Goal: Information Seeking & Learning: Find contact information

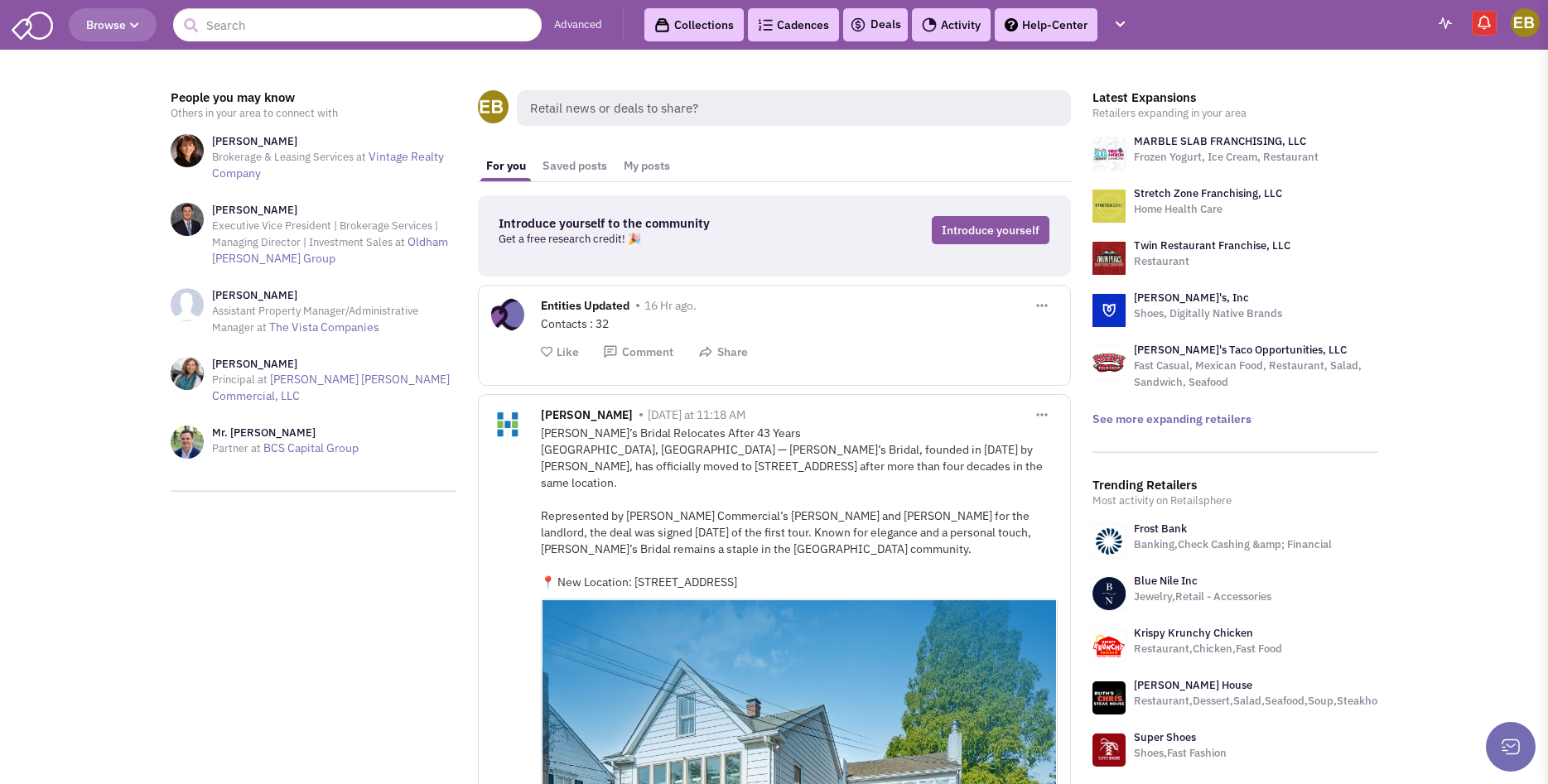
click at [362, 6] on header "Browse Advanced Collections Cadences 0 Deals Activity Help-Center Calendar" at bounding box center [774, 25] width 1548 height 50
click at [368, 19] on input "text" at bounding box center [357, 25] width 369 height 33
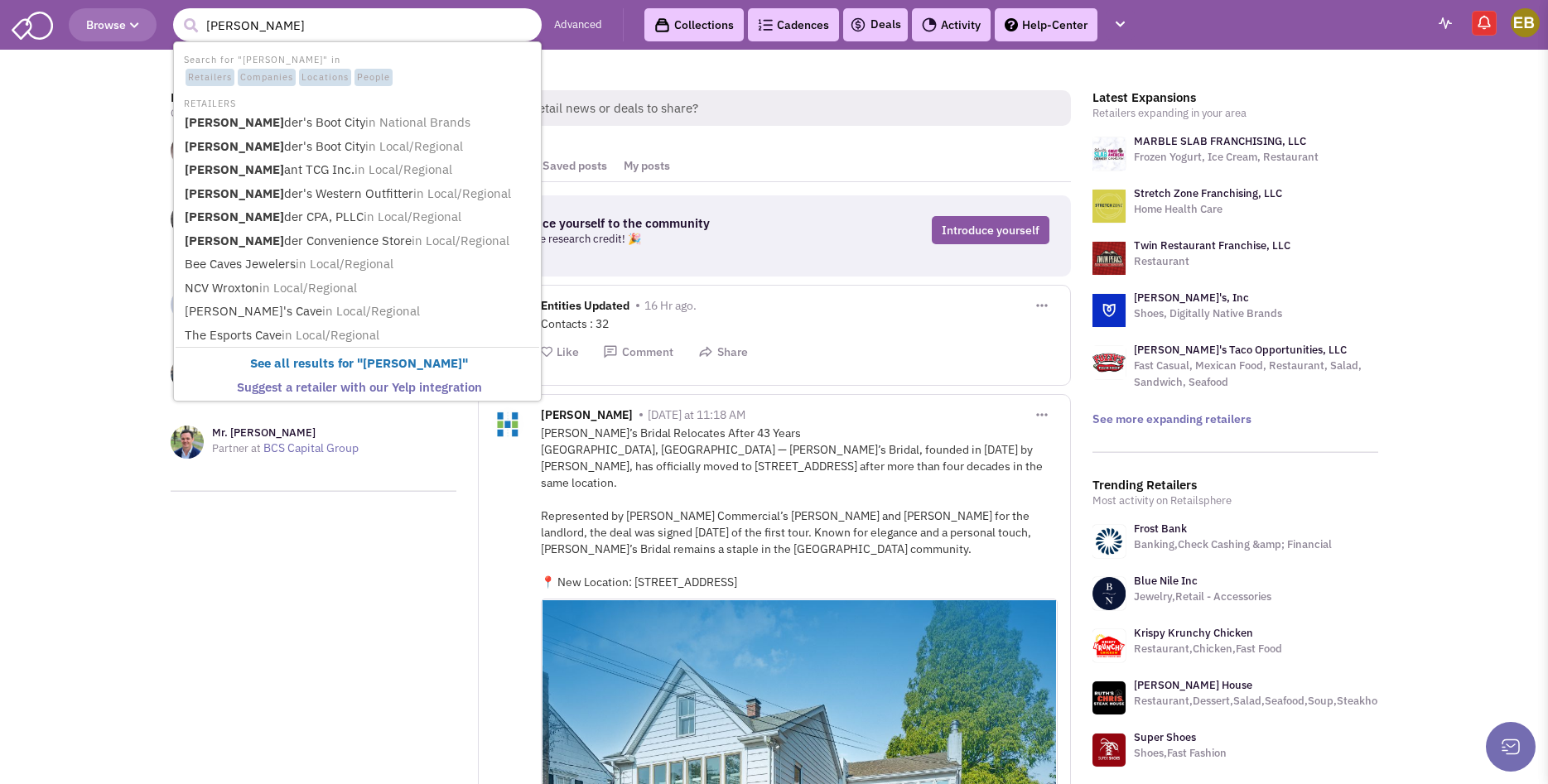
type input "[PERSON_NAME] Boot City"
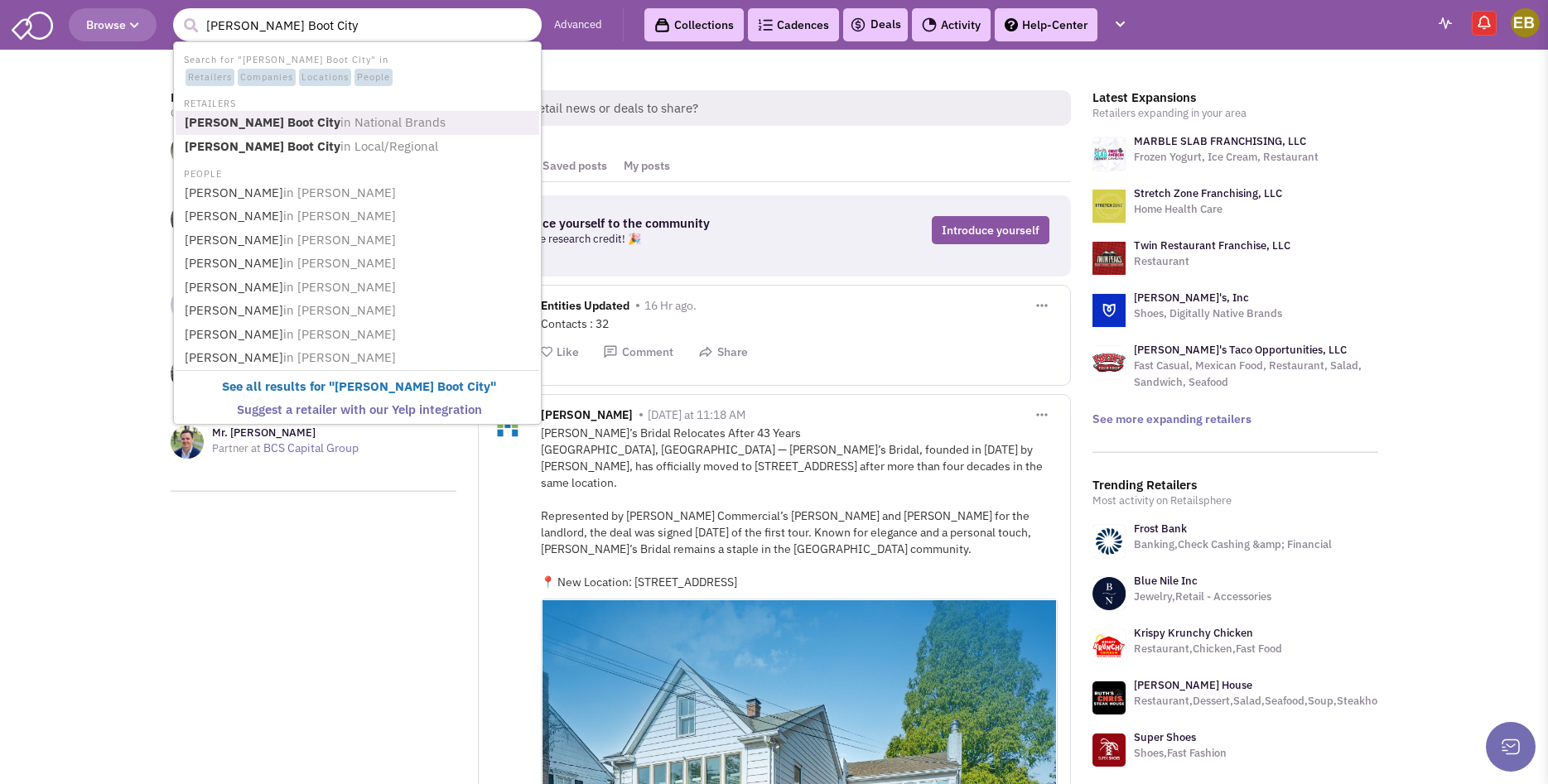
click at [359, 130] on span "in National Brands" at bounding box center [393, 122] width 105 height 16
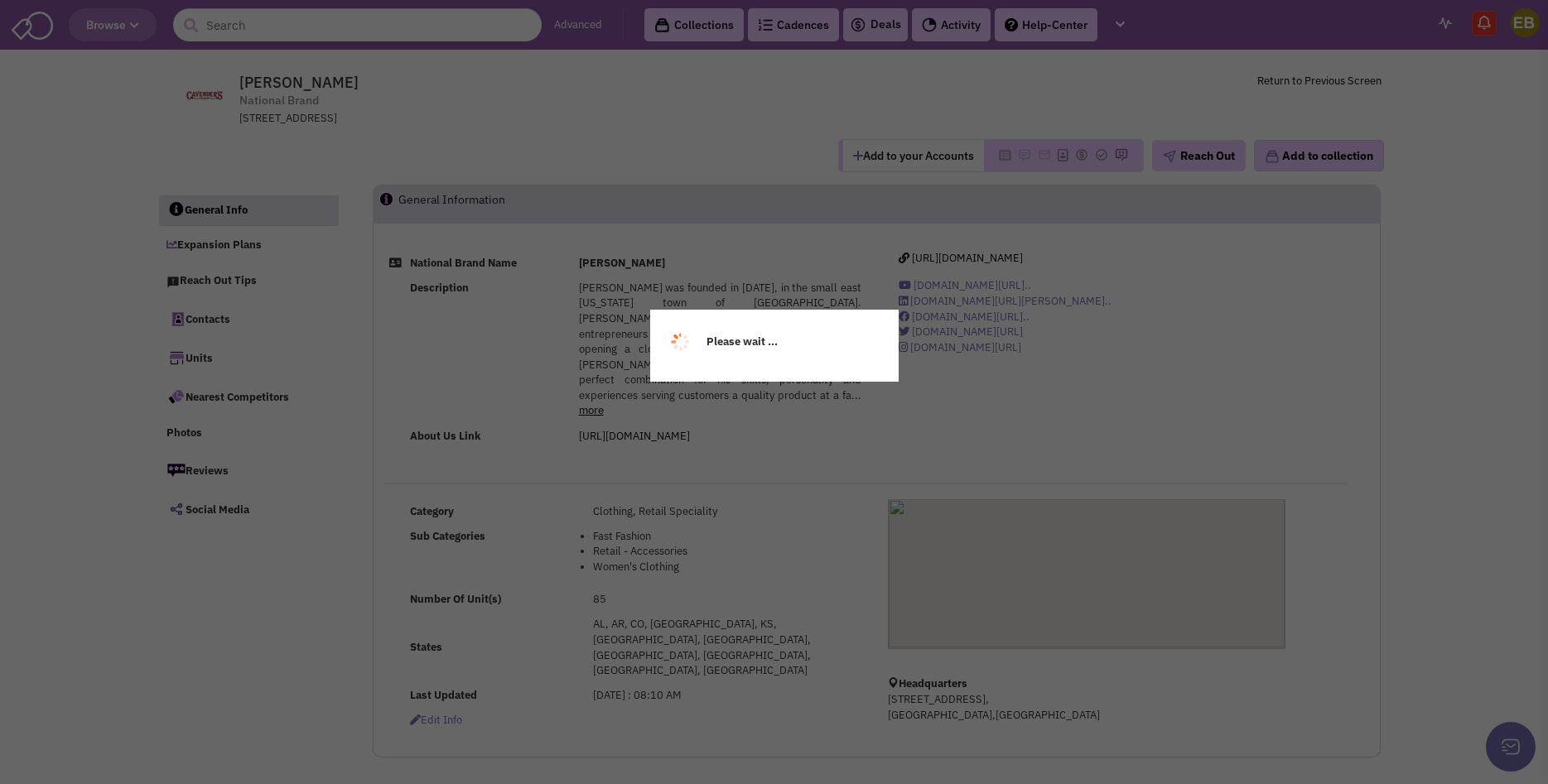
select select
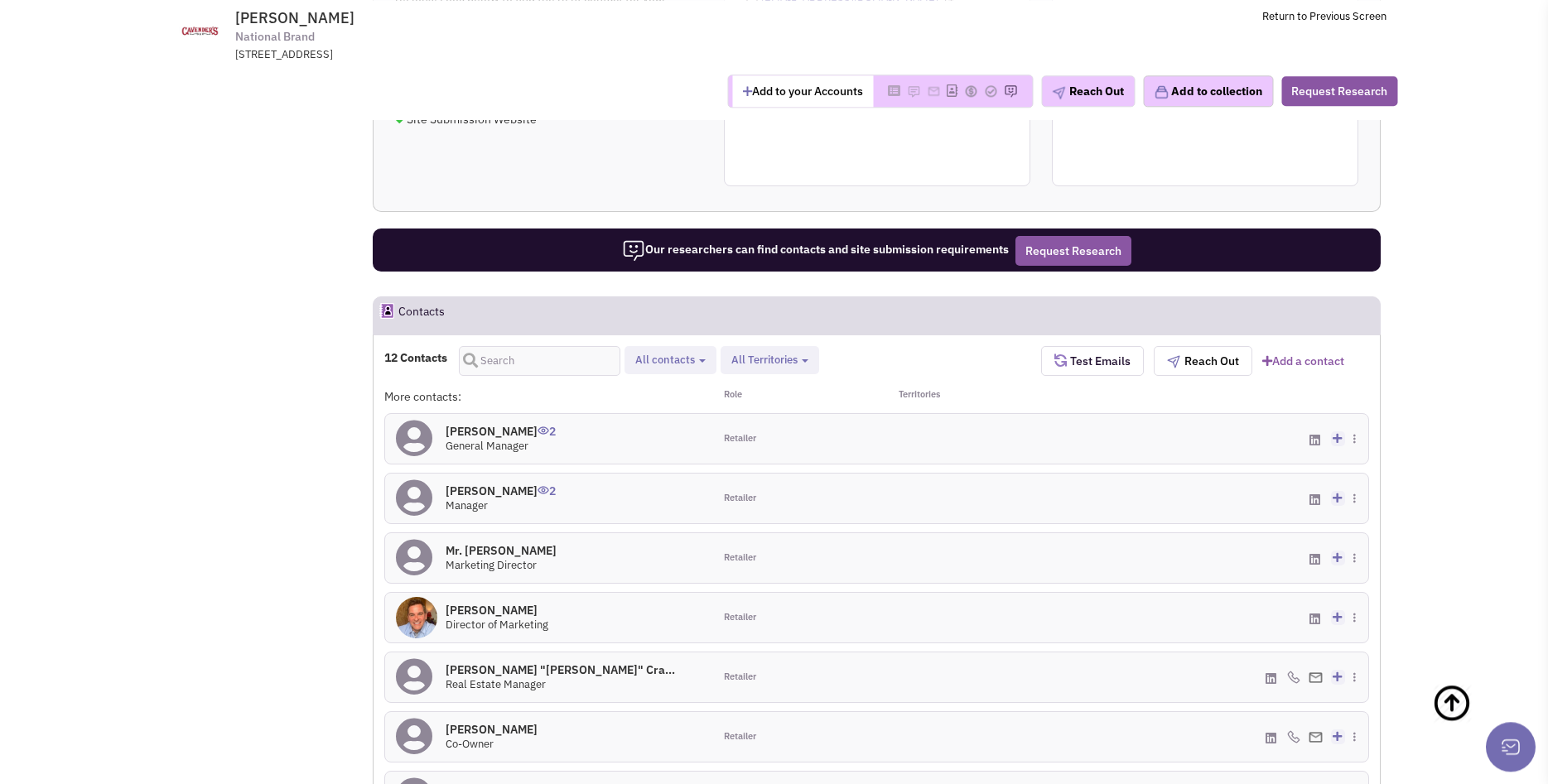
scroll to position [760, 0]
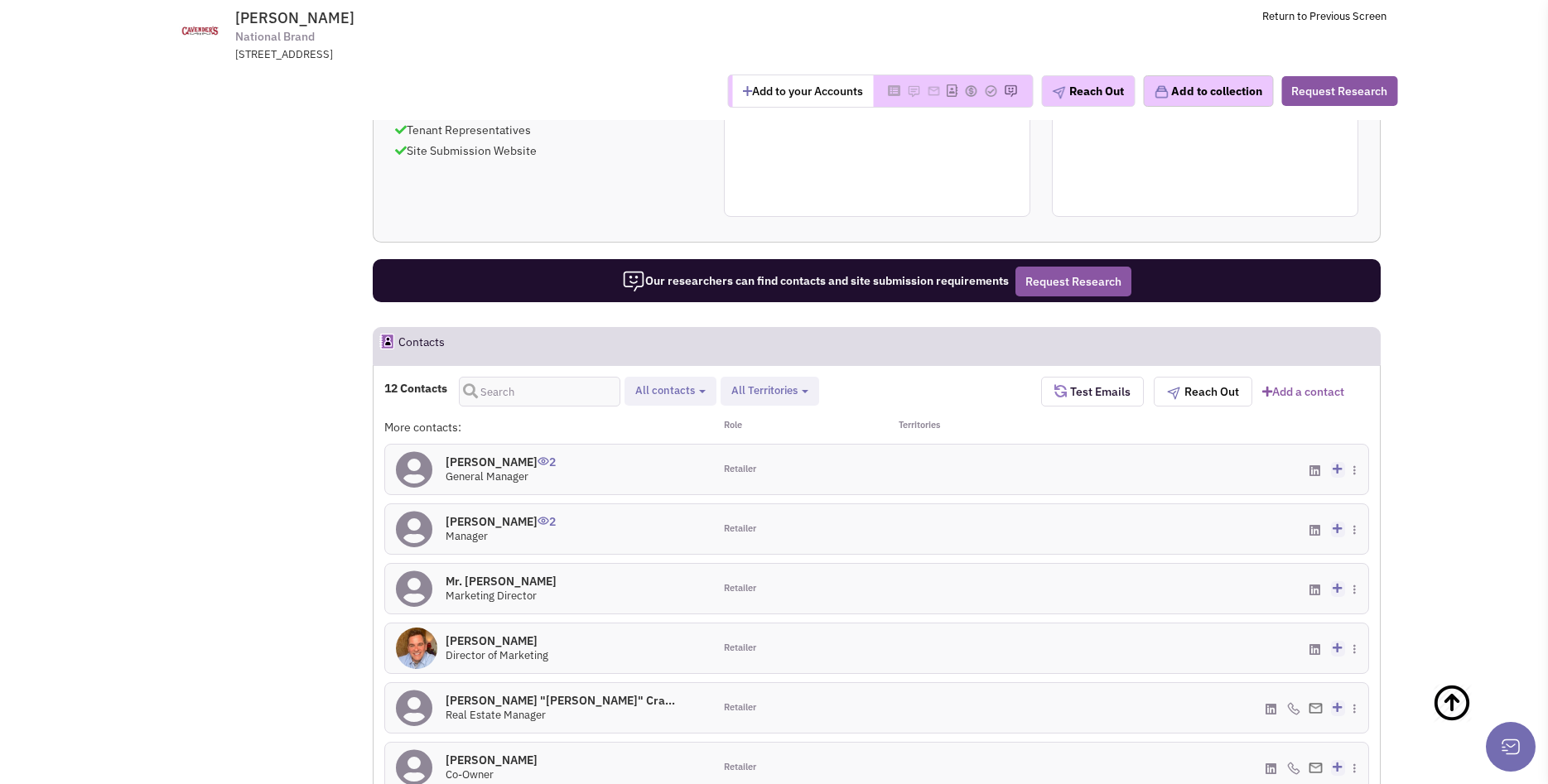
click at [683, 383] on span "All contacts" at bounding box center [665, 390] width 59 height 14
click at [753, 383] on span "All Territories" at bounding box center [765, 390] width 66 height 14
click at [777, 425] on label "Texas" at bounding box center [793, 435] width 131 height 20
click at [744, 431] on input "Texas" at bounding box center [744, 431] width 0 height 0
select select "TX"
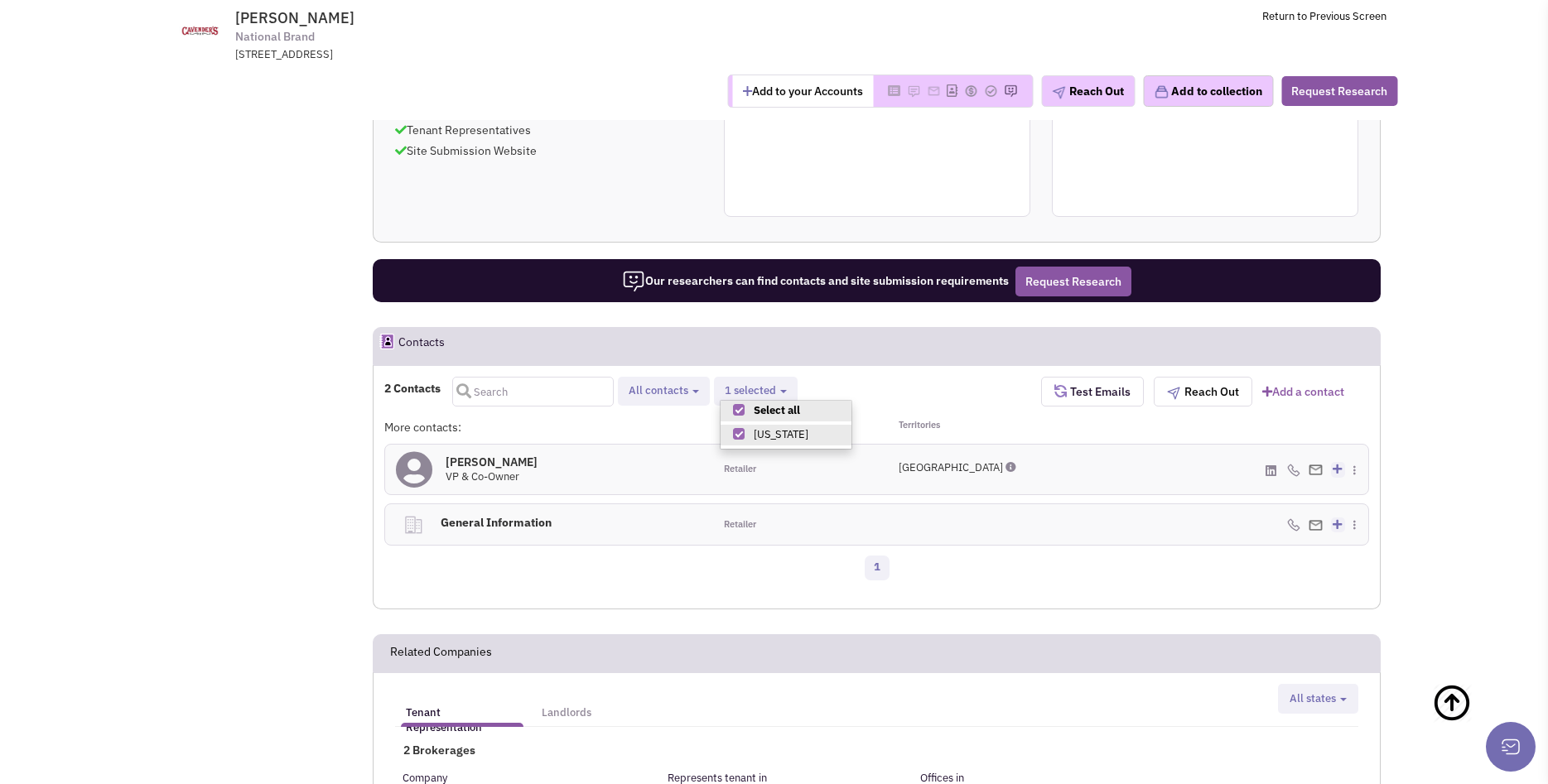
click at [535, 377] on input "text" at bounding box center [533, 392] width 162 height 30
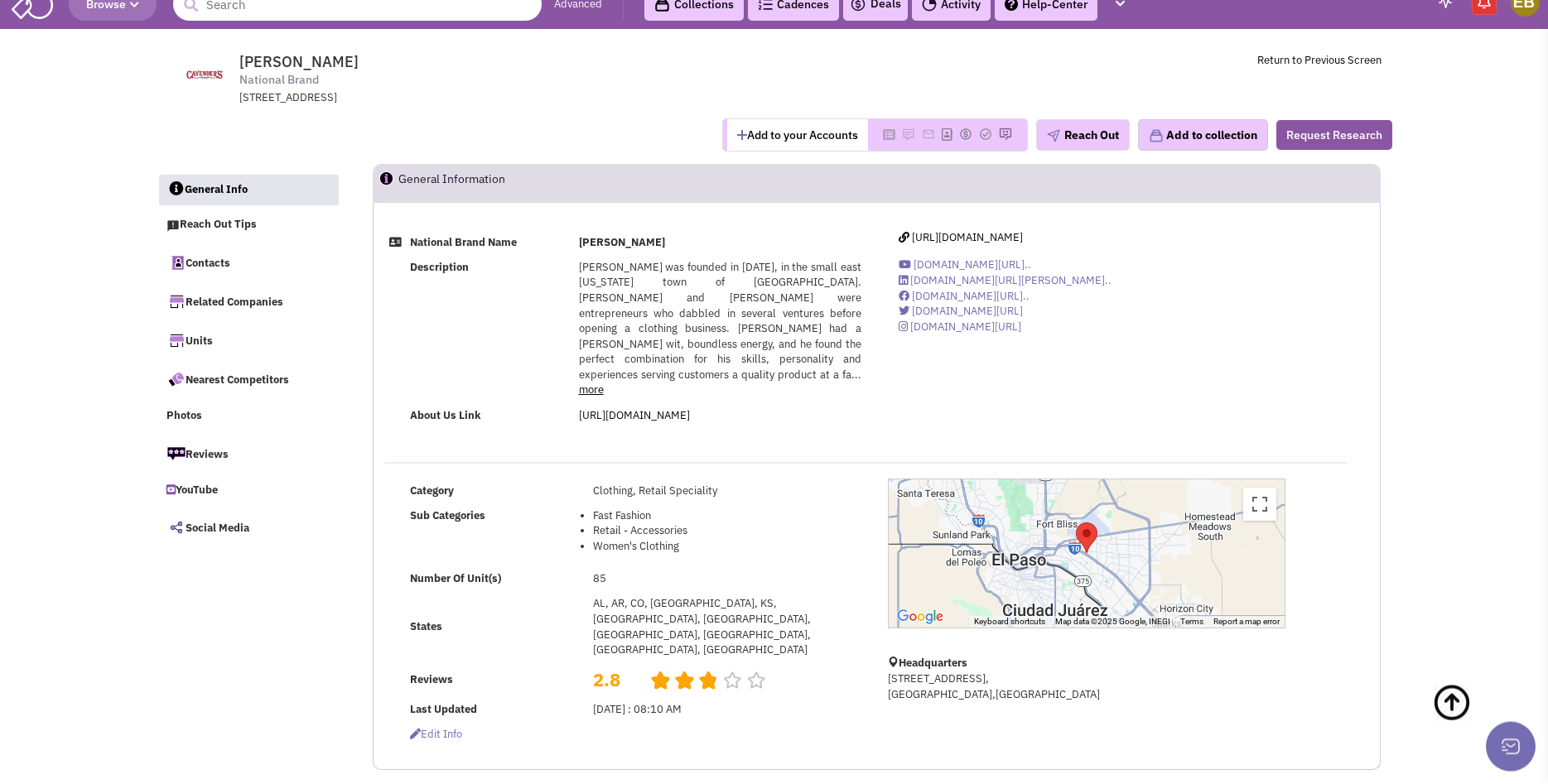
scroll to position [0, 0]
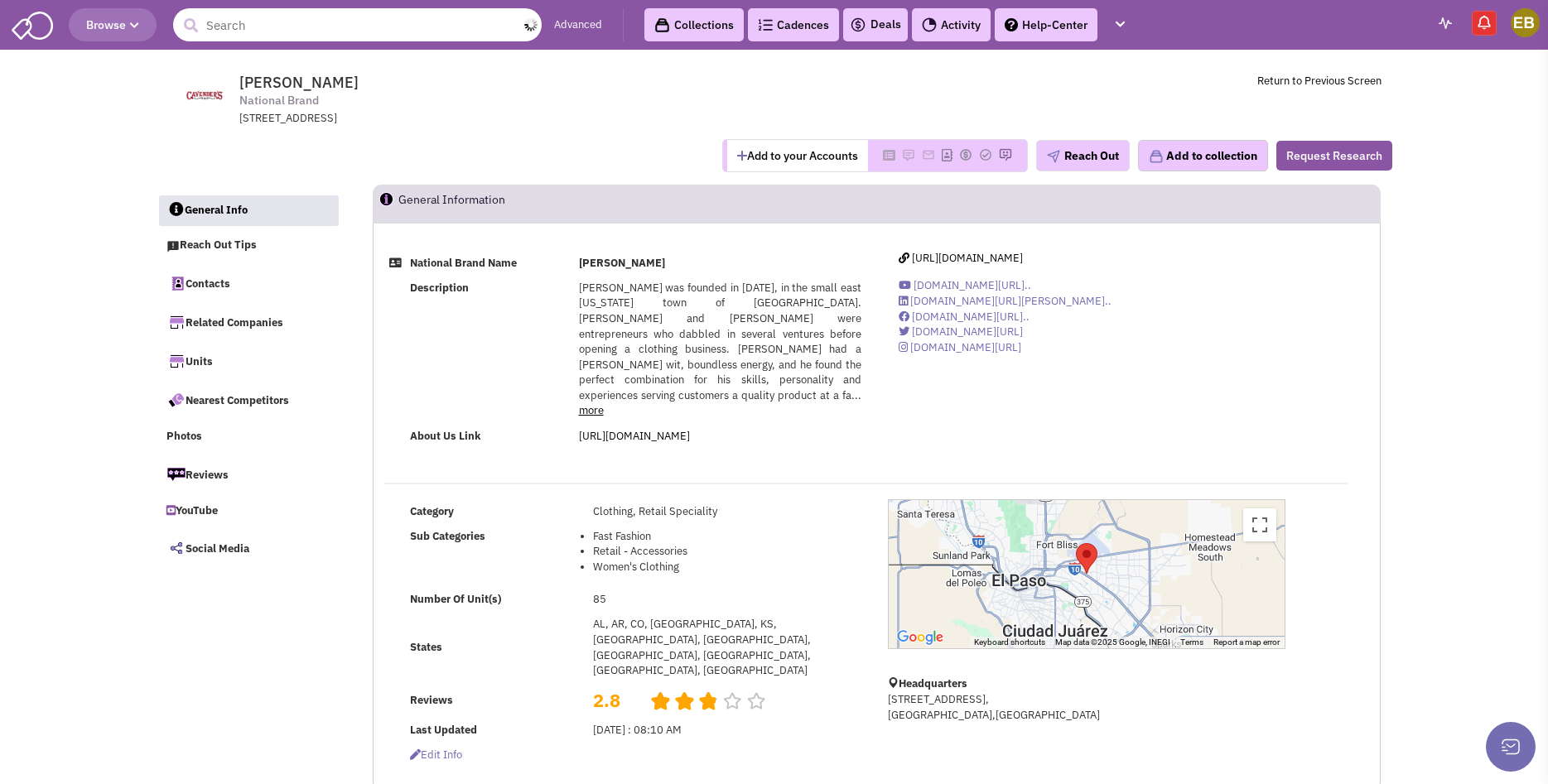
click at [385, 32] on input "text" at bounding box center [357, 25] width 369 height 33
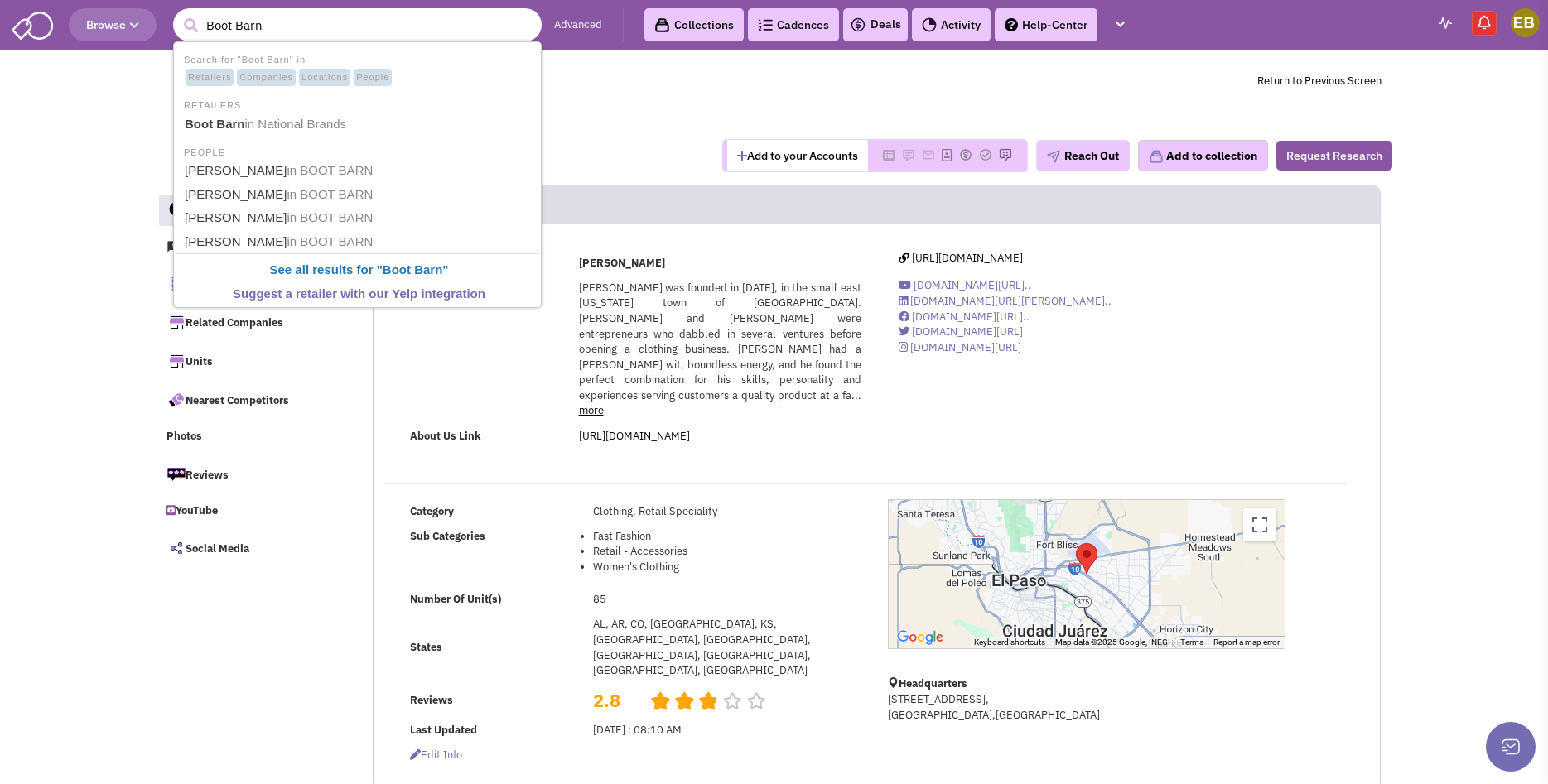
type input "Boot Barn"
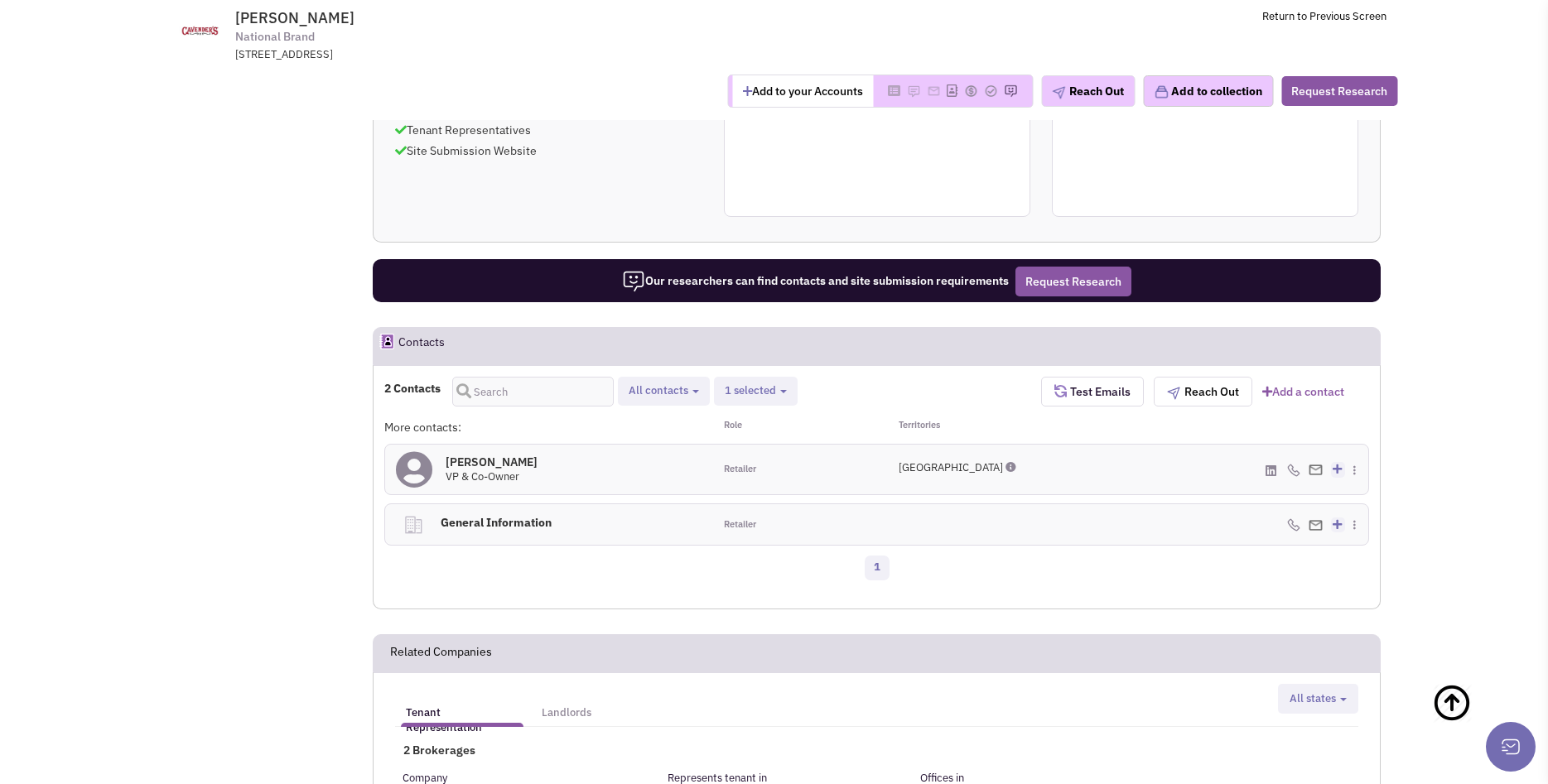
scroll to position [845, 0]
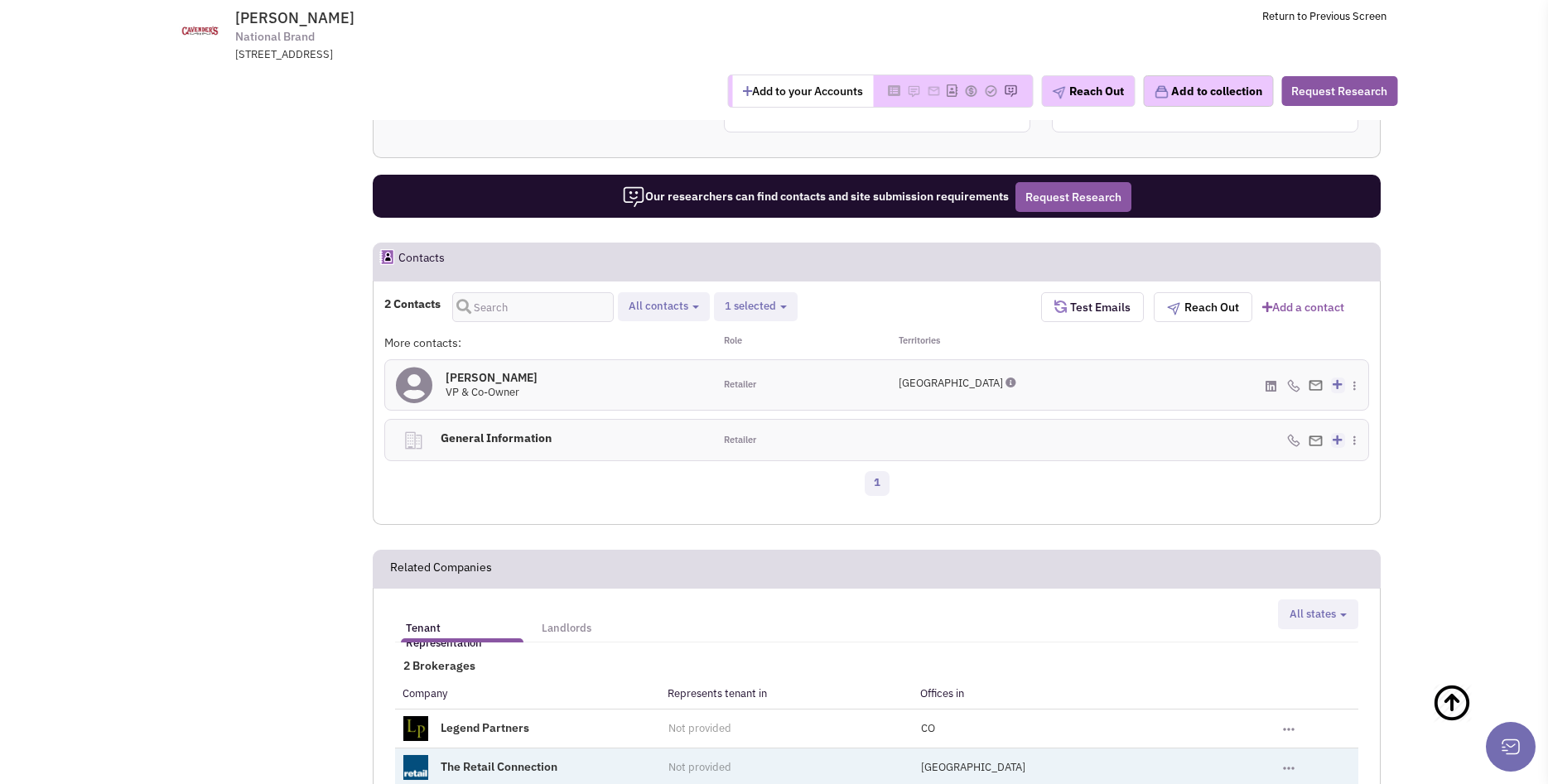
click at [474, 759] on link "The Retail Connection" at bounding box center [499, 767] width 117 height 15
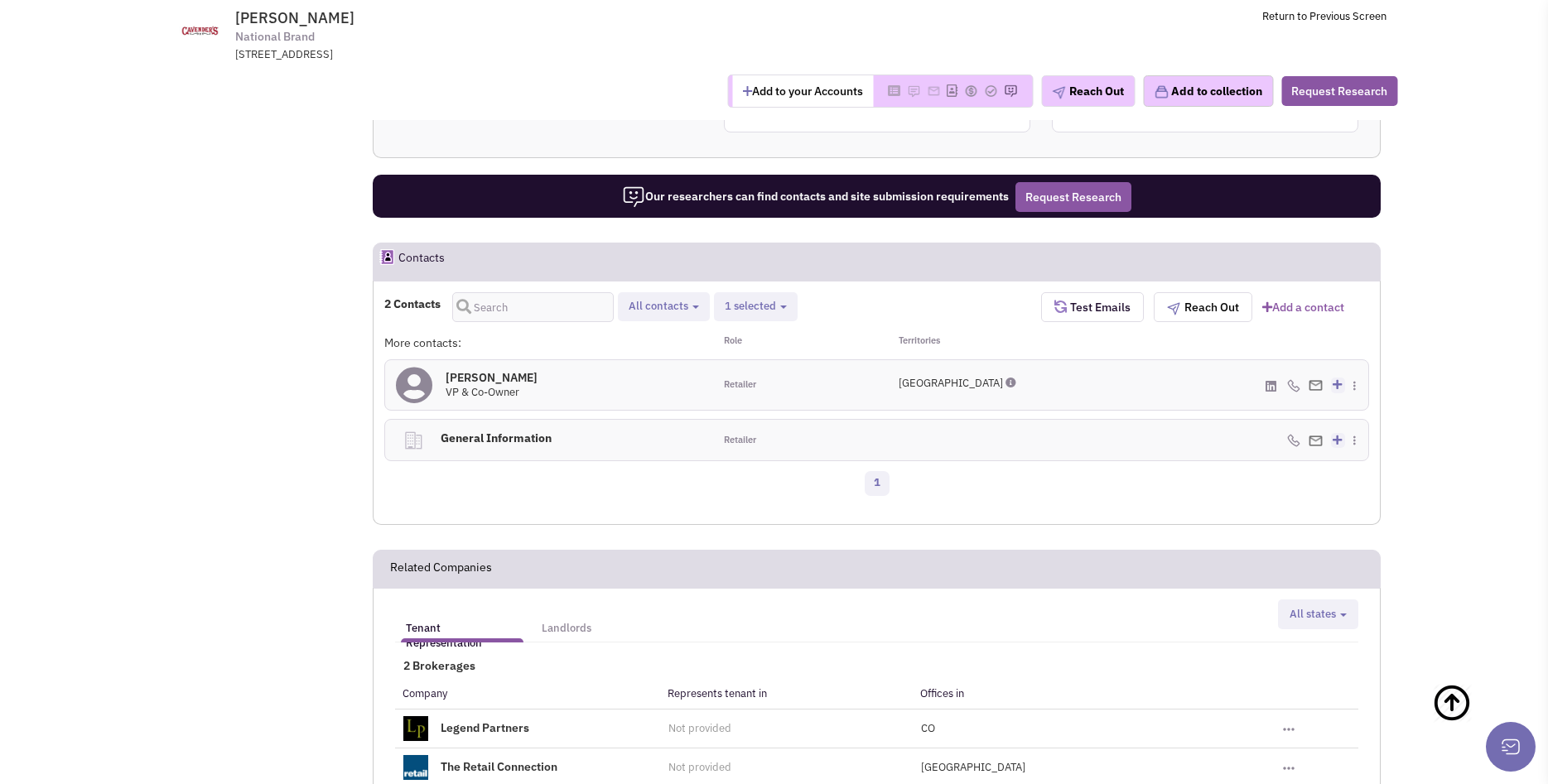
click at [508, 370] on h4 "Clay C Cavender 0" at bounding box center [492, 378] width 92 height 15
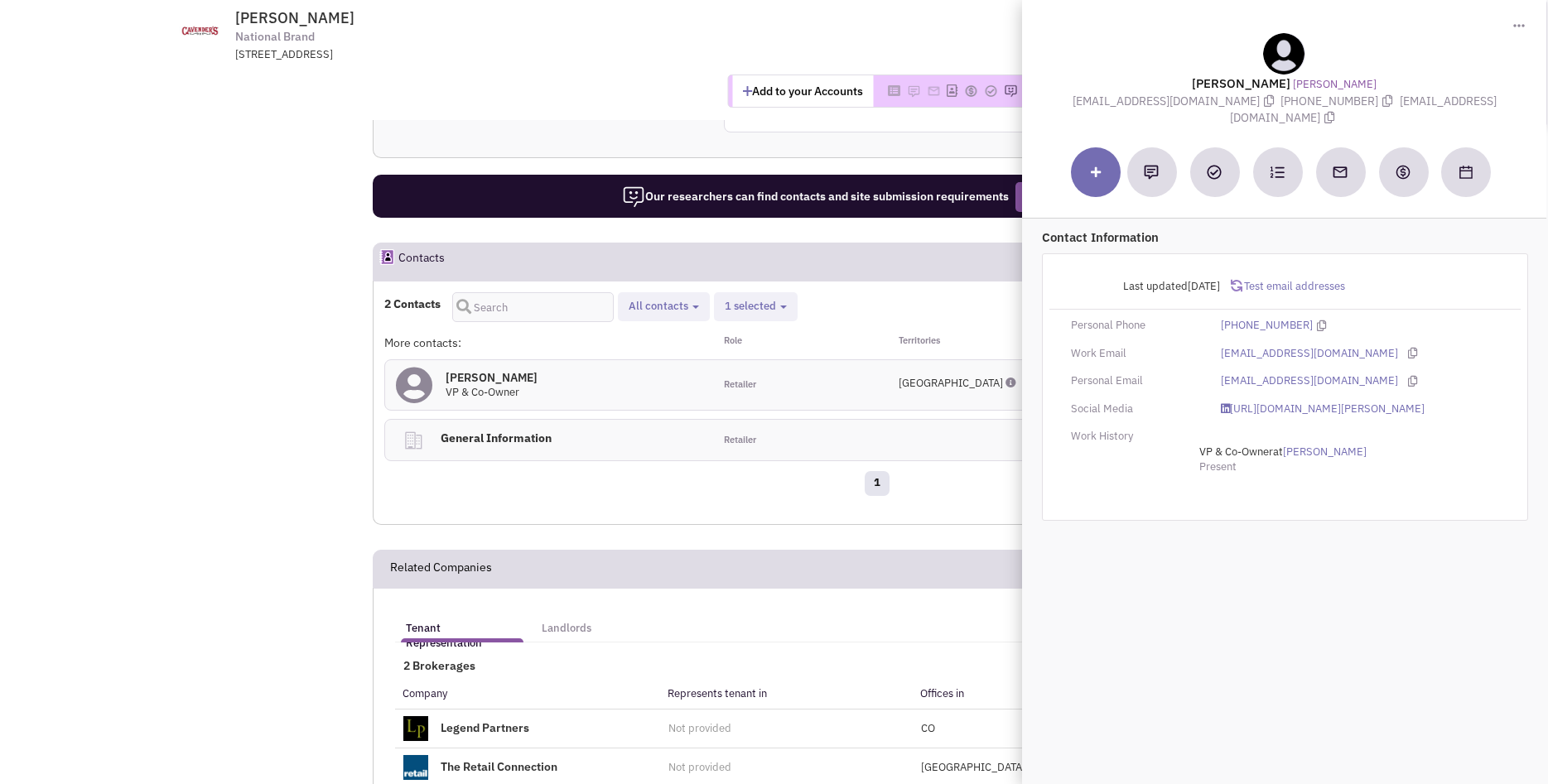
click at [881, 292] on div "2 Contacts Retailer contacts Site selection decision makers General contacts Al…" at bounding box center [712, 307] width 657 height 30
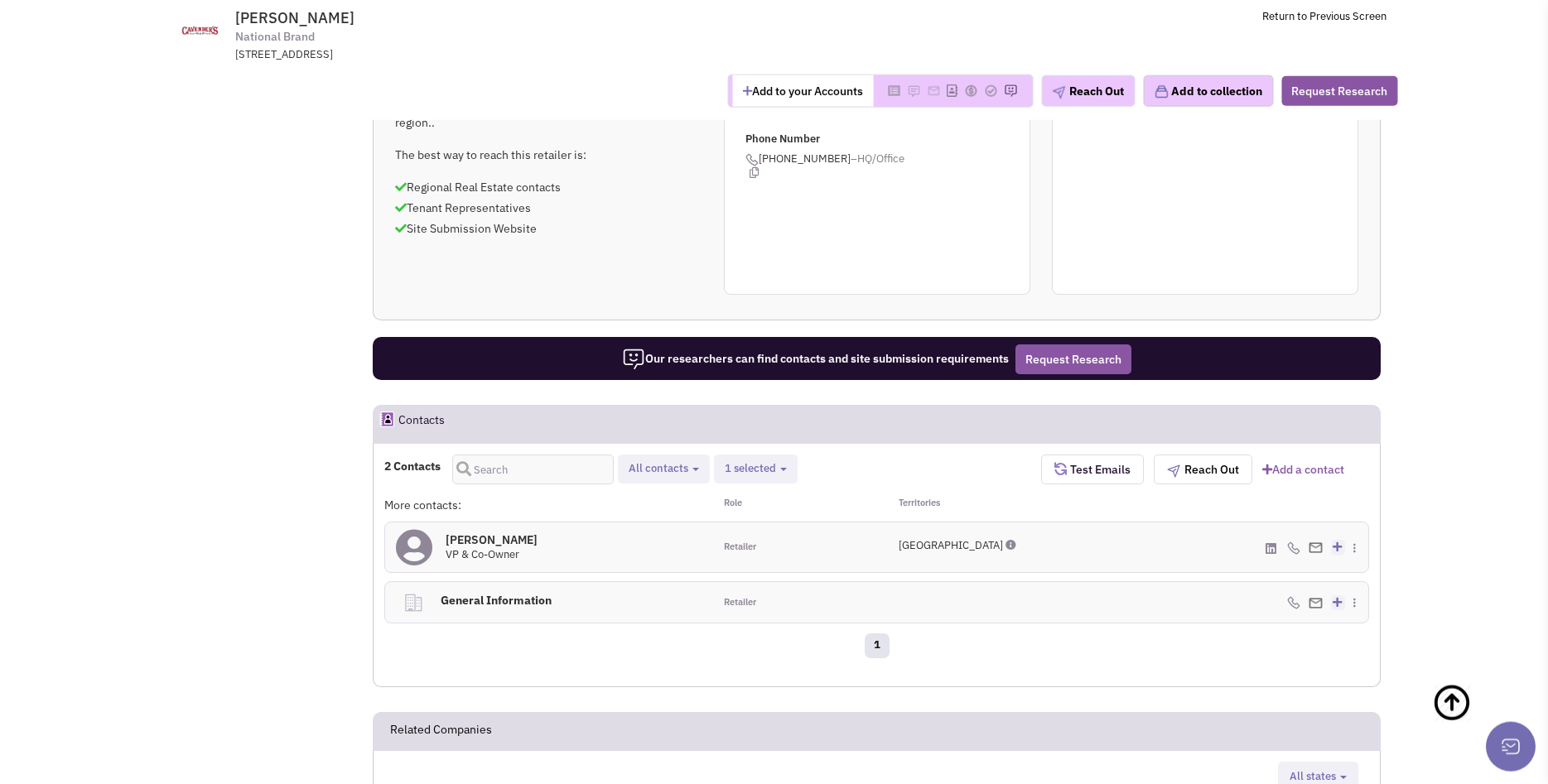
scroll to position [676, 0]
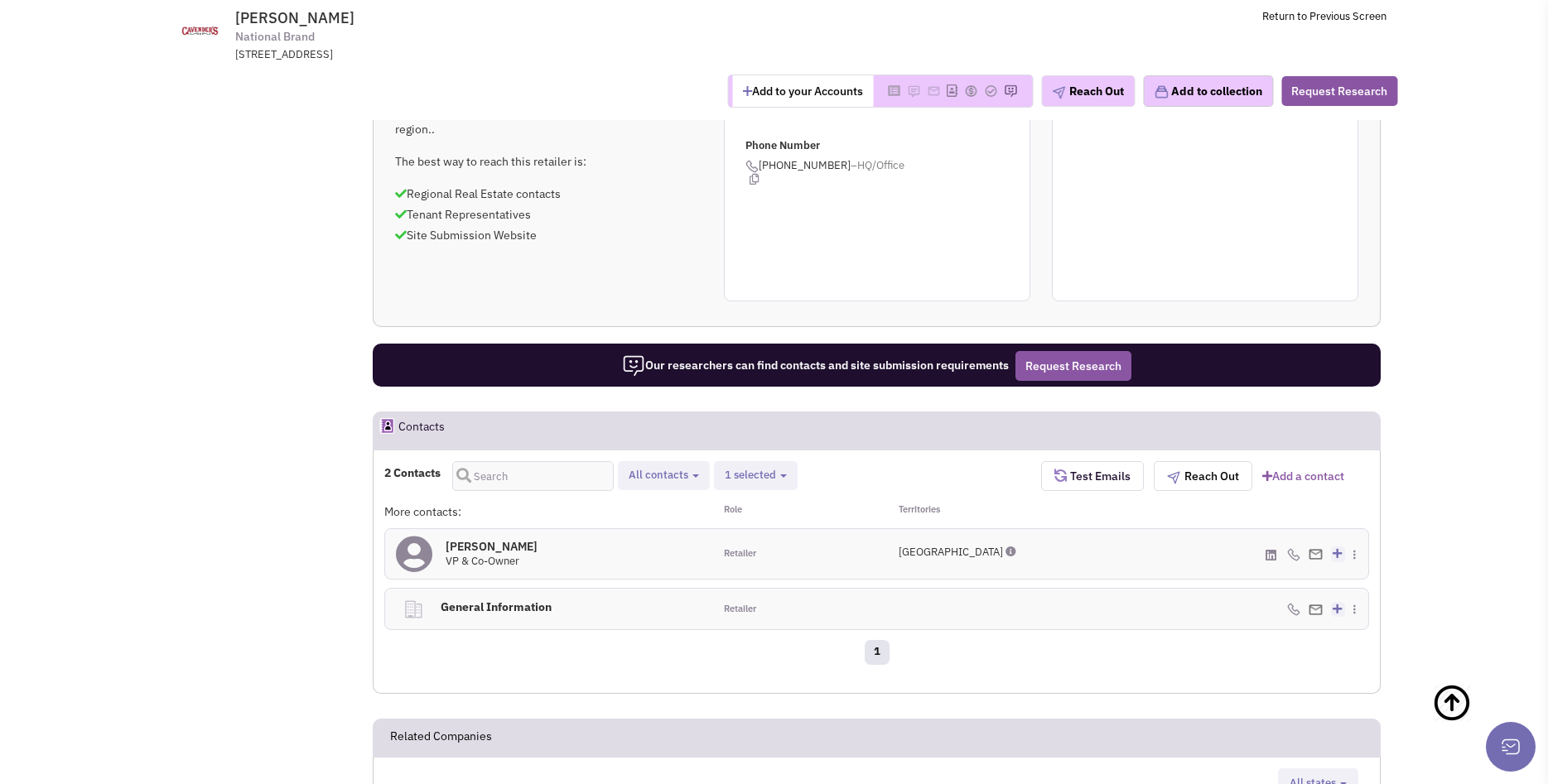
click at [749, 468] on span "1 selected" at bounding box center [750, 475] width 52 height 14
click at [743, 486] on label "Select all" at bounding box center [786, 496] width 131 height 20
click at [738, 491] on input "Select all" at bounding box center [738, 491] width 0 height 0
select select
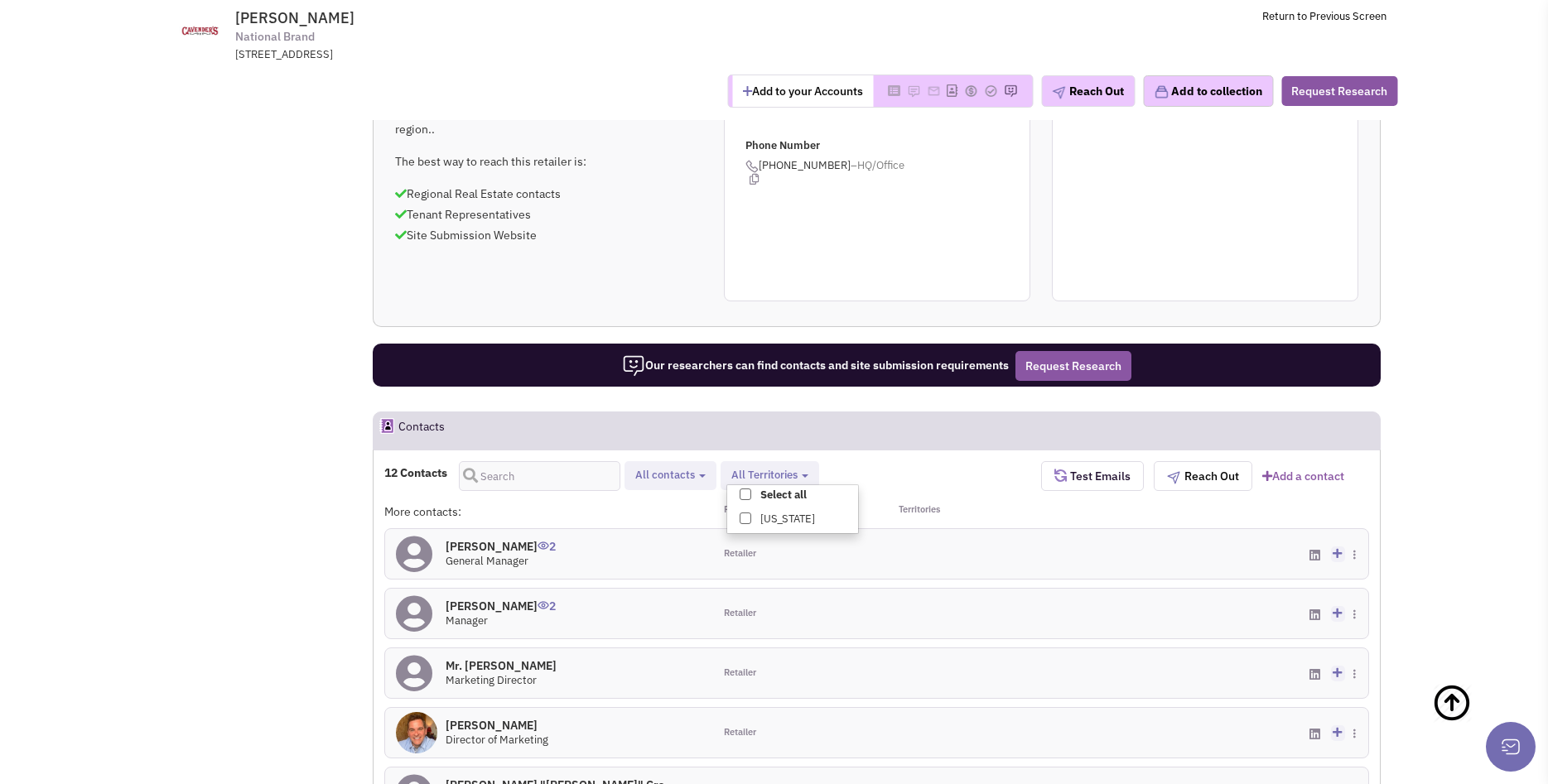
click at [954, 461] on div "12 Contacts Retailer contacts Site selection decision makers General contacts A…" at bounding box center [877, 480] width 1006 height 38
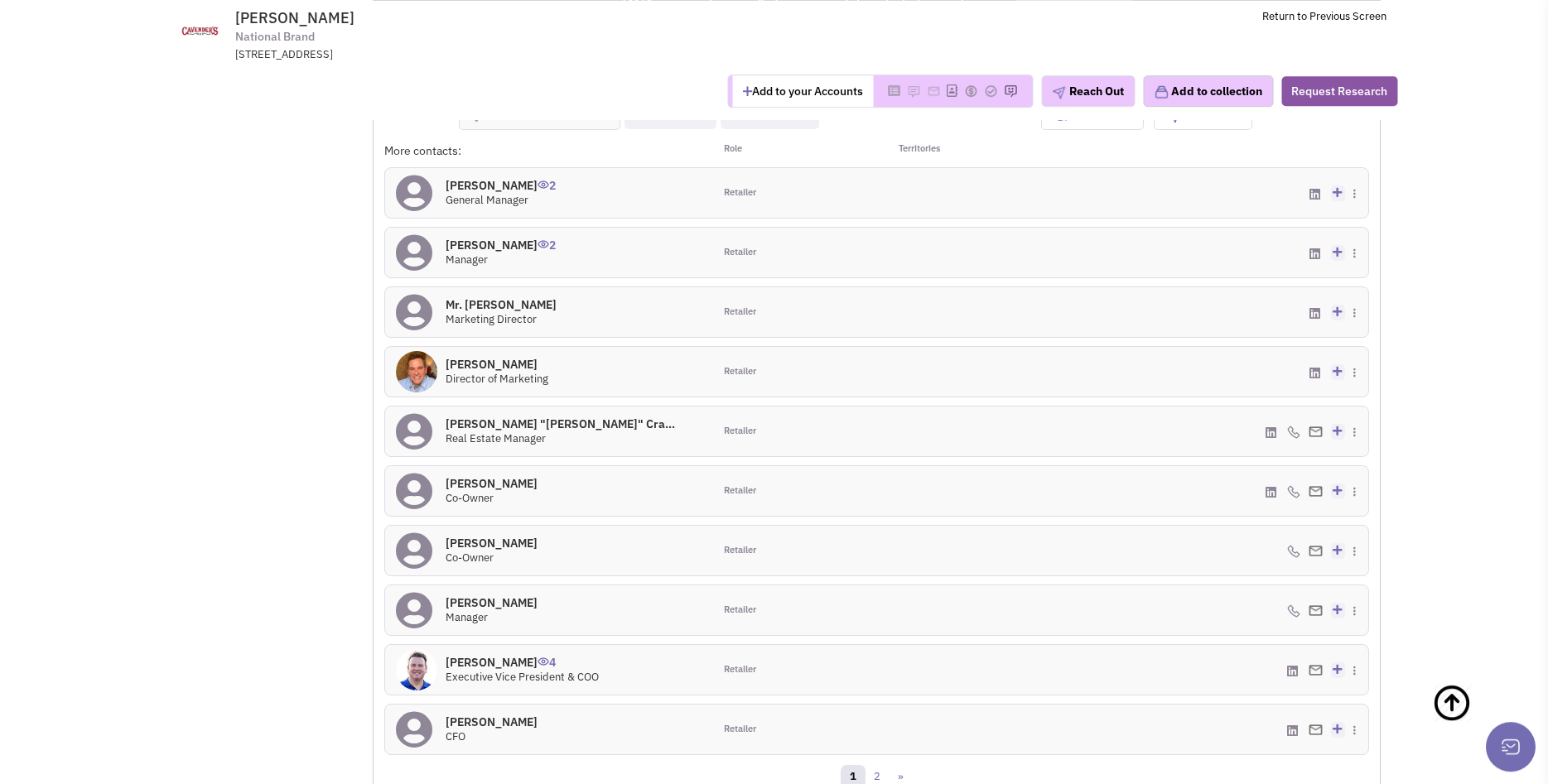
scroll to position [1098, 0]
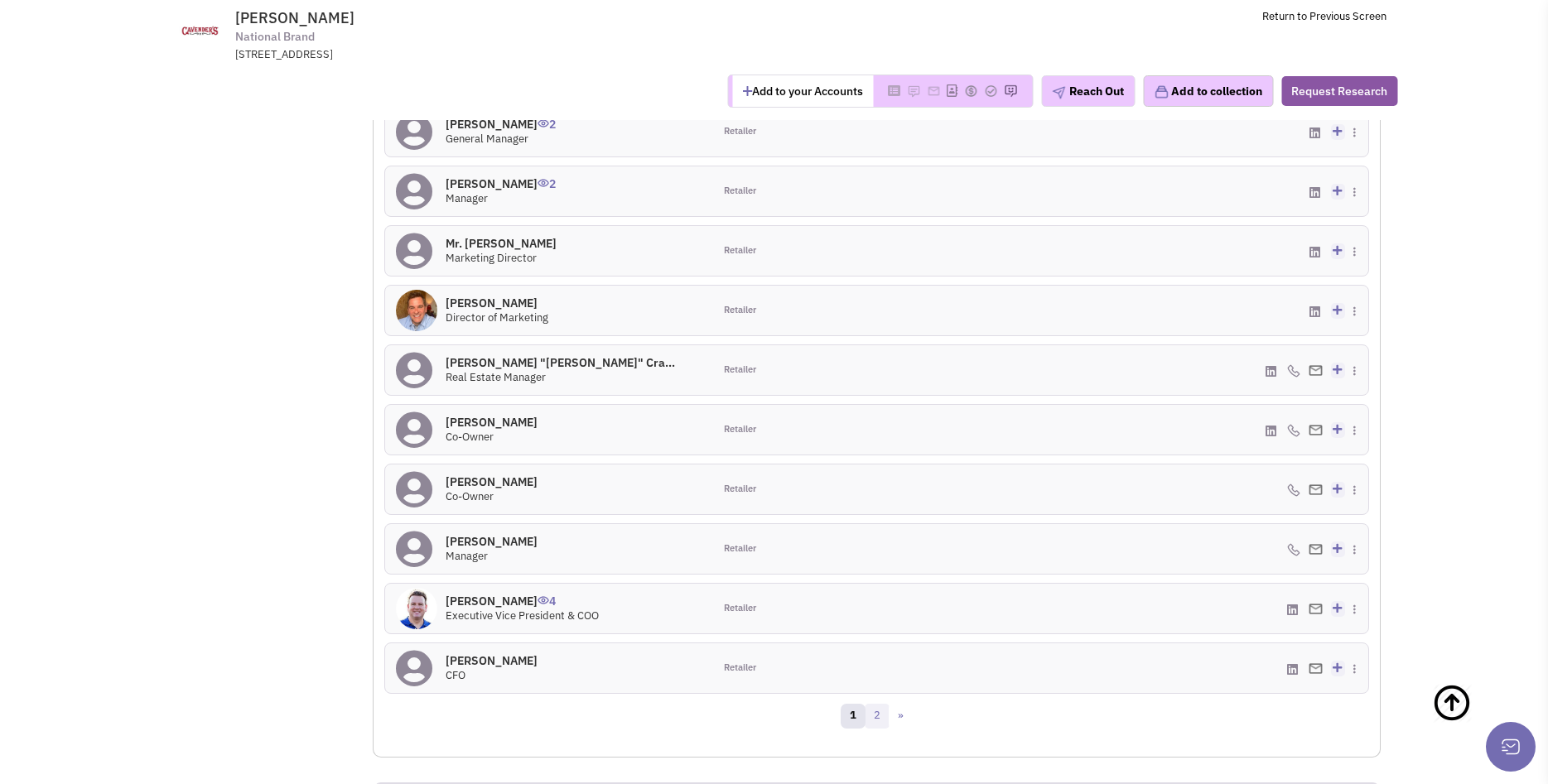
click at [885, 704] on link "2" at bounding box center [877, 716] width 25 height 25
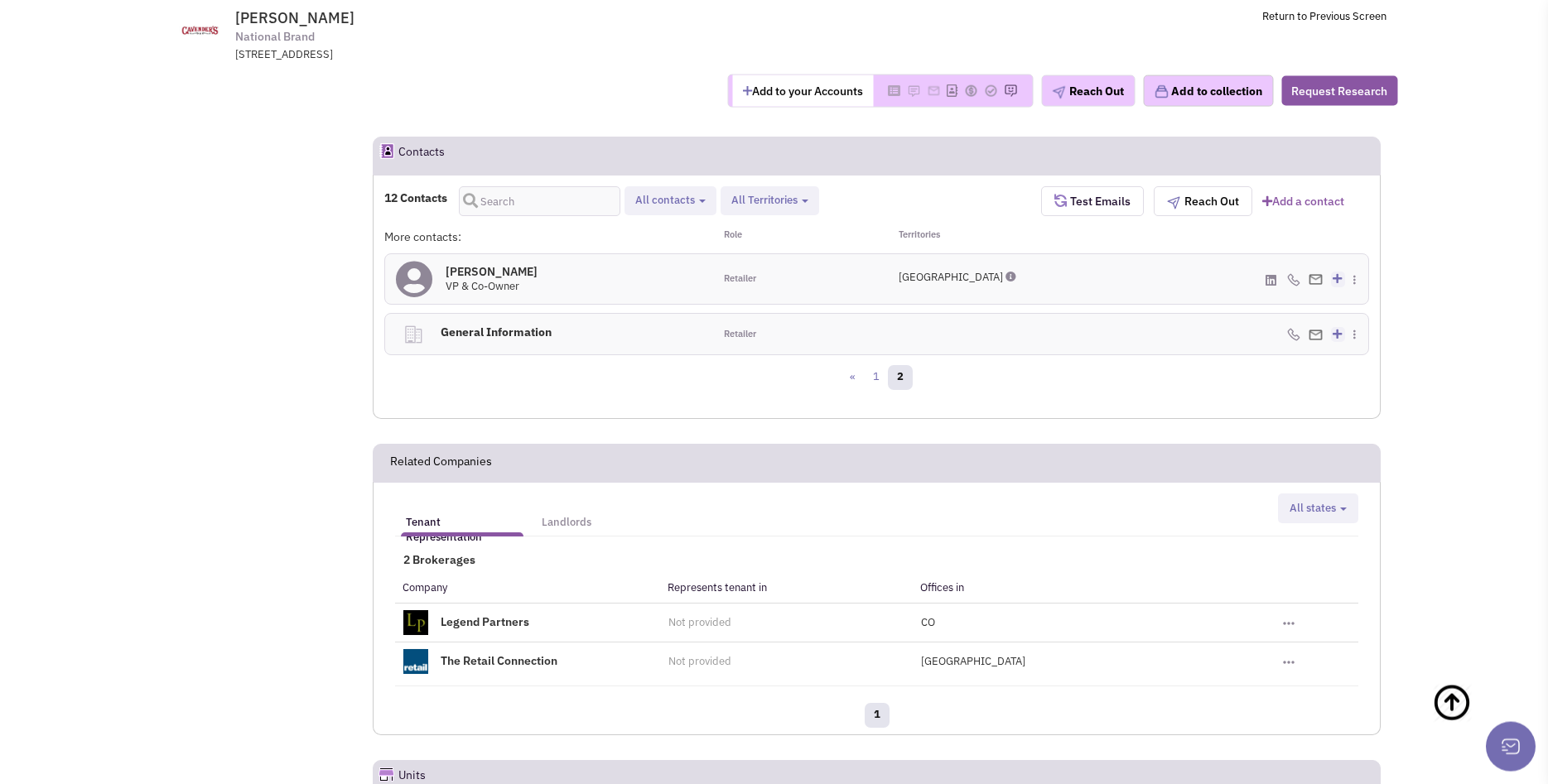
scroll to position [929, 0]
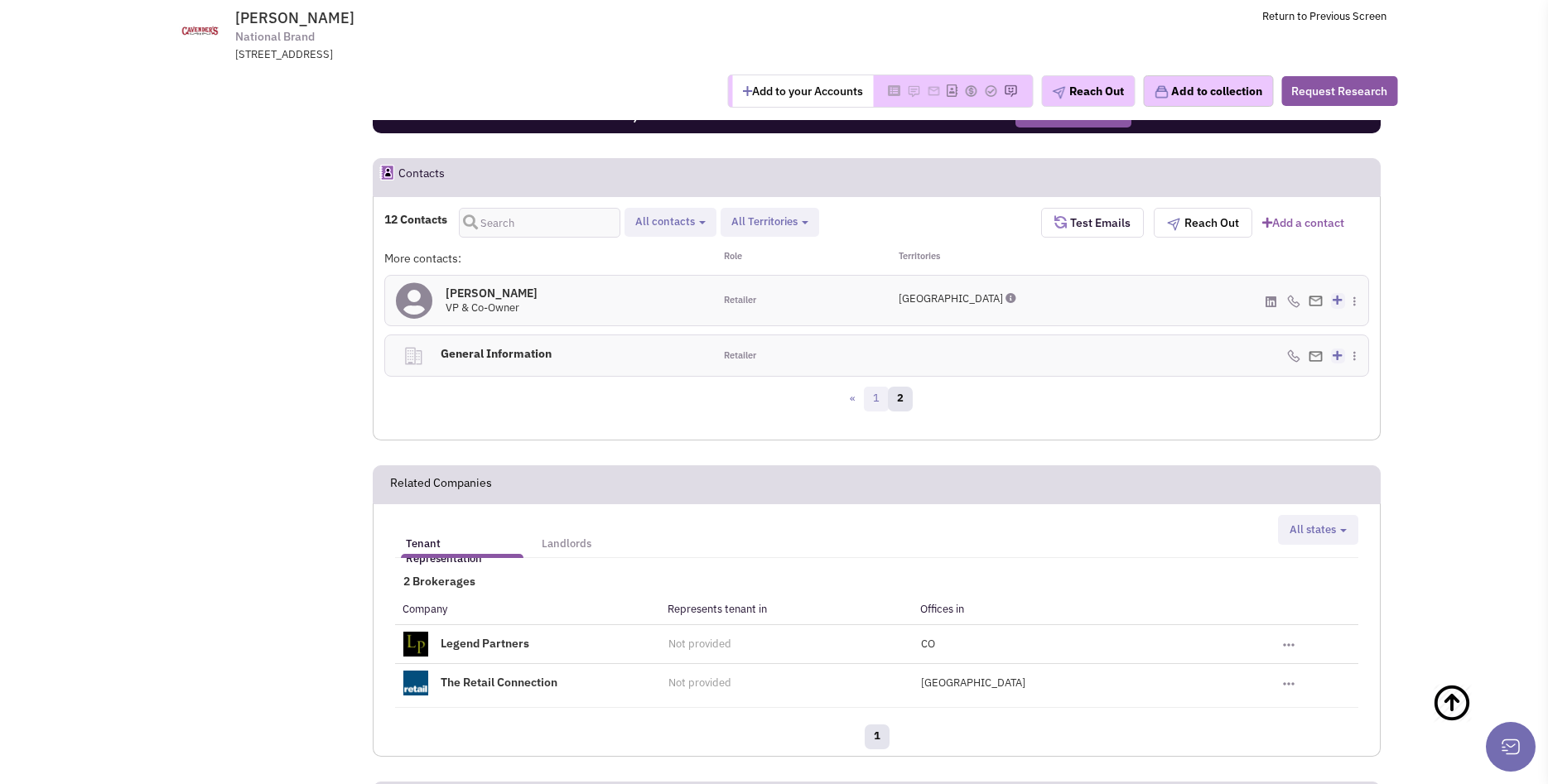
click at [870, 386] on link "1" at bounding box center [876, 398] width 25 height 25
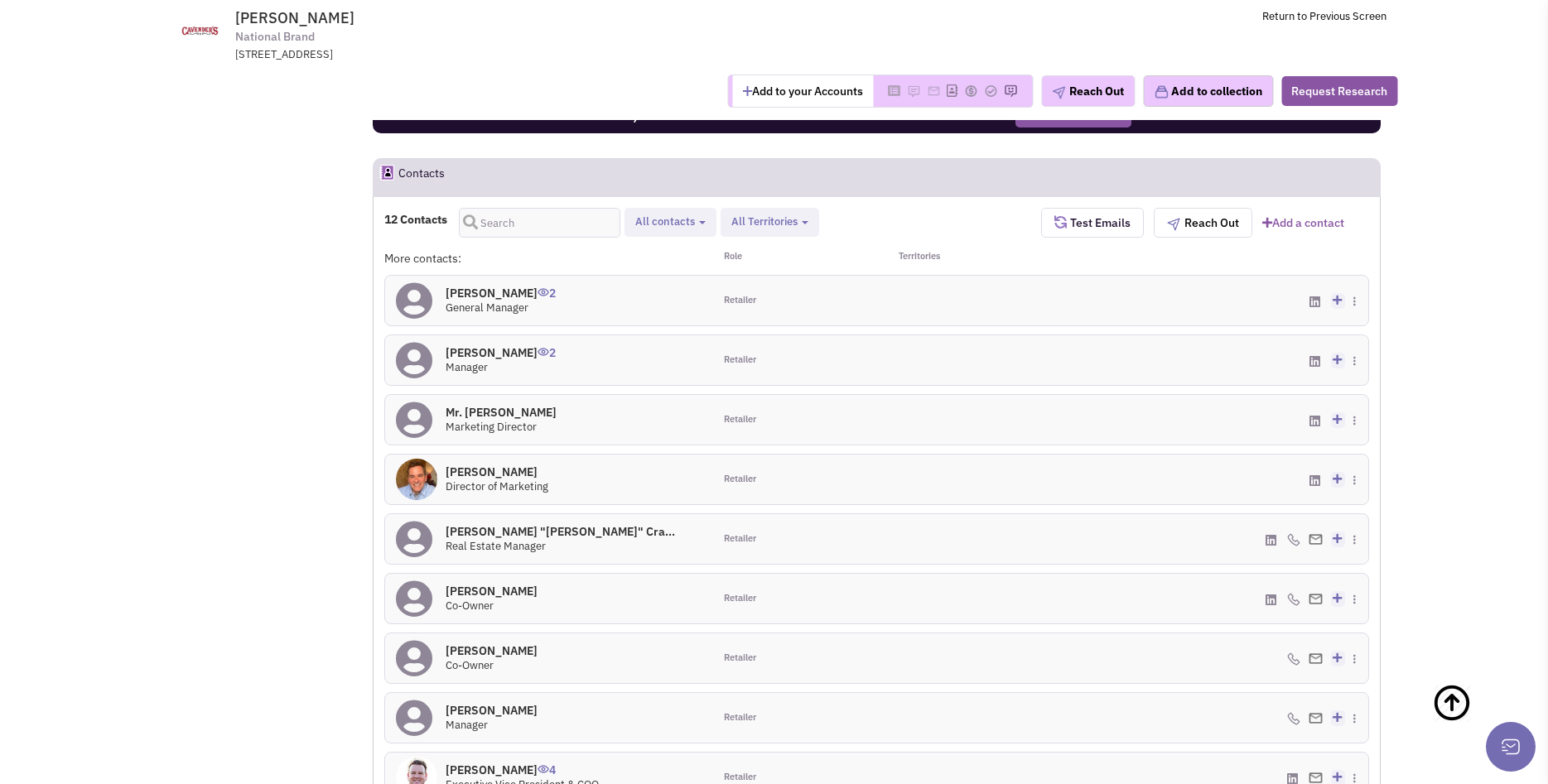
click at [526, 525] on h4 "John "Brandon" Cra... 0" at bounding box center [560, 532] width 230 height 15
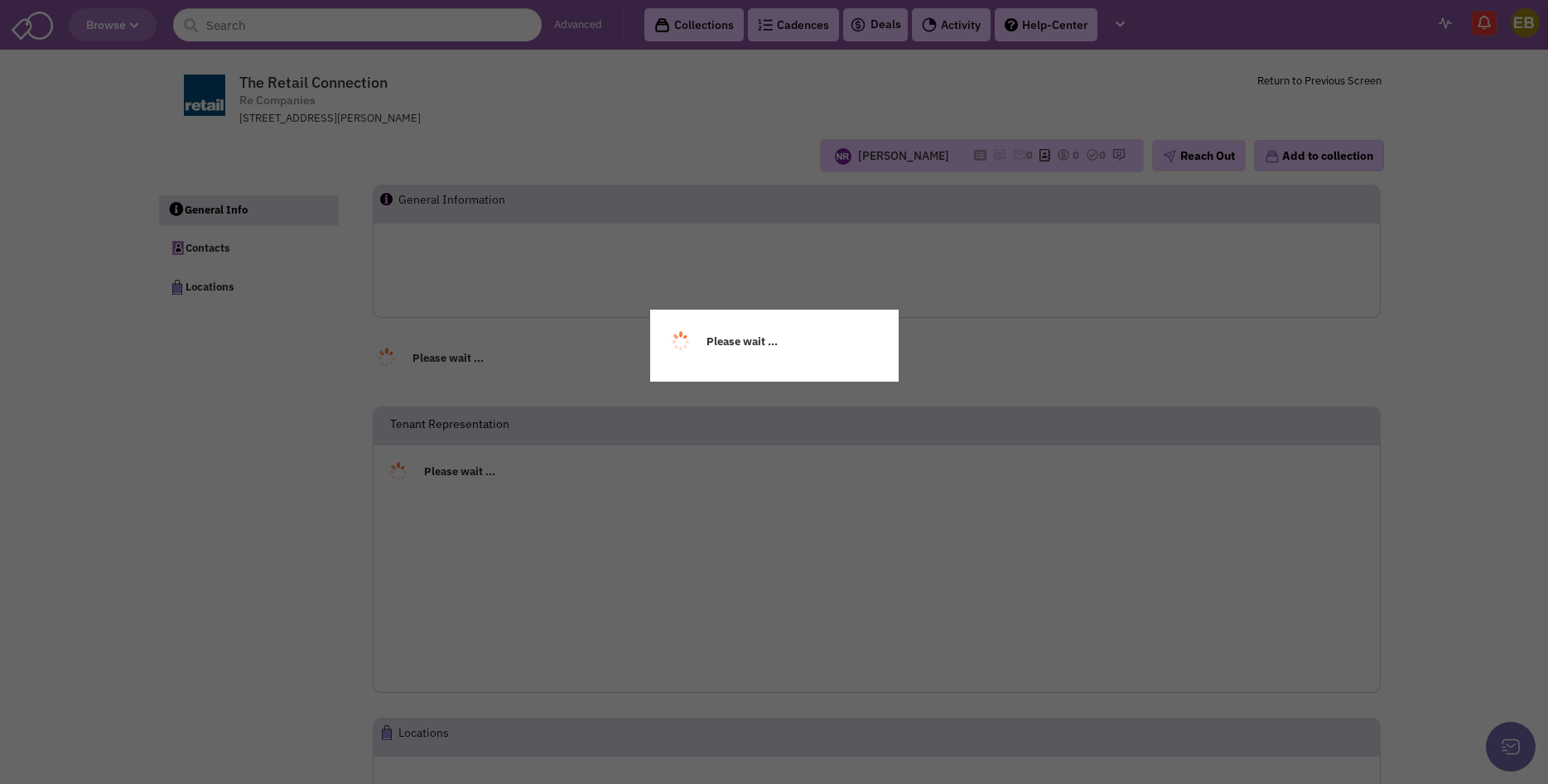
select select
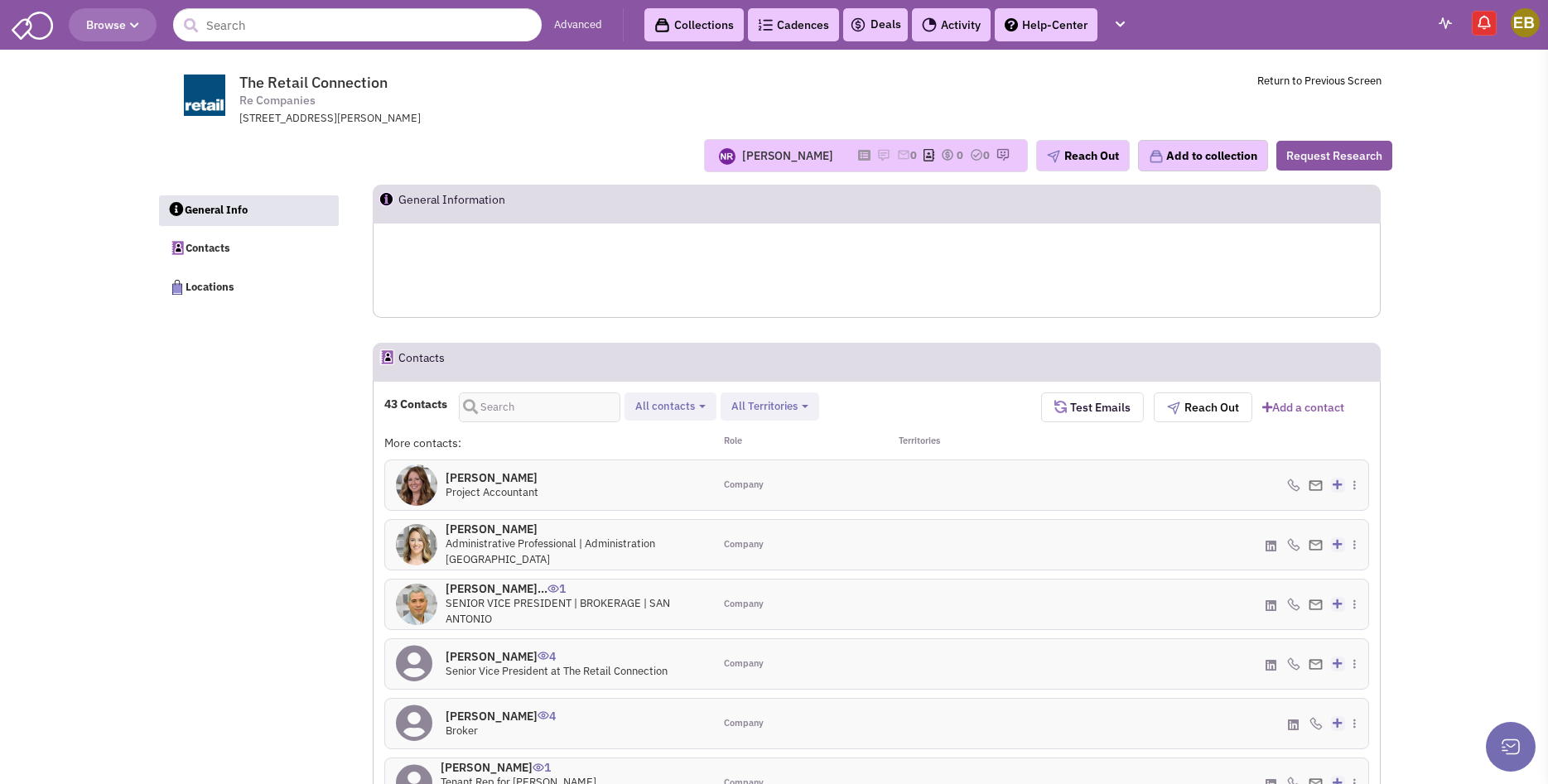
select select
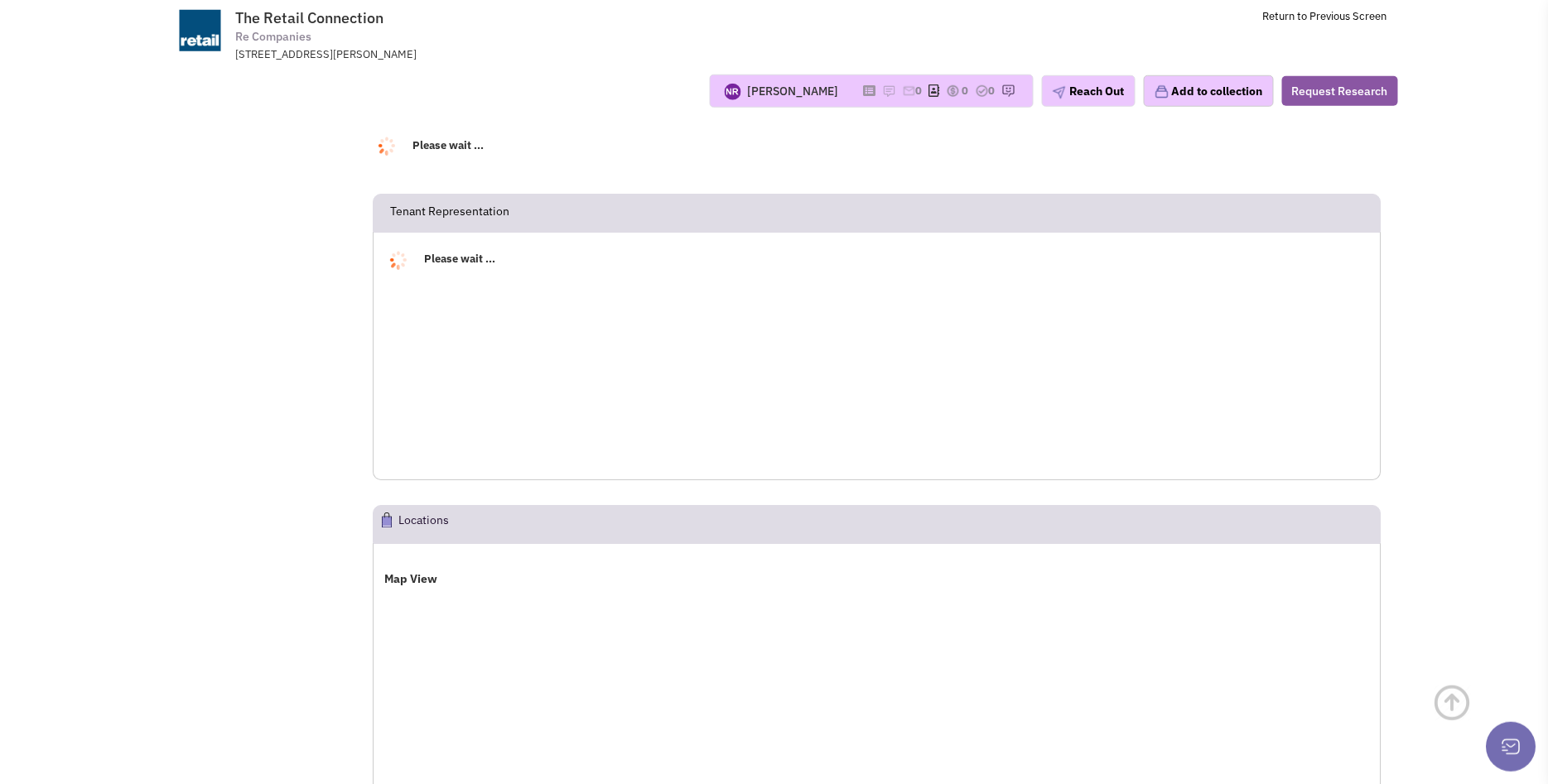
select select
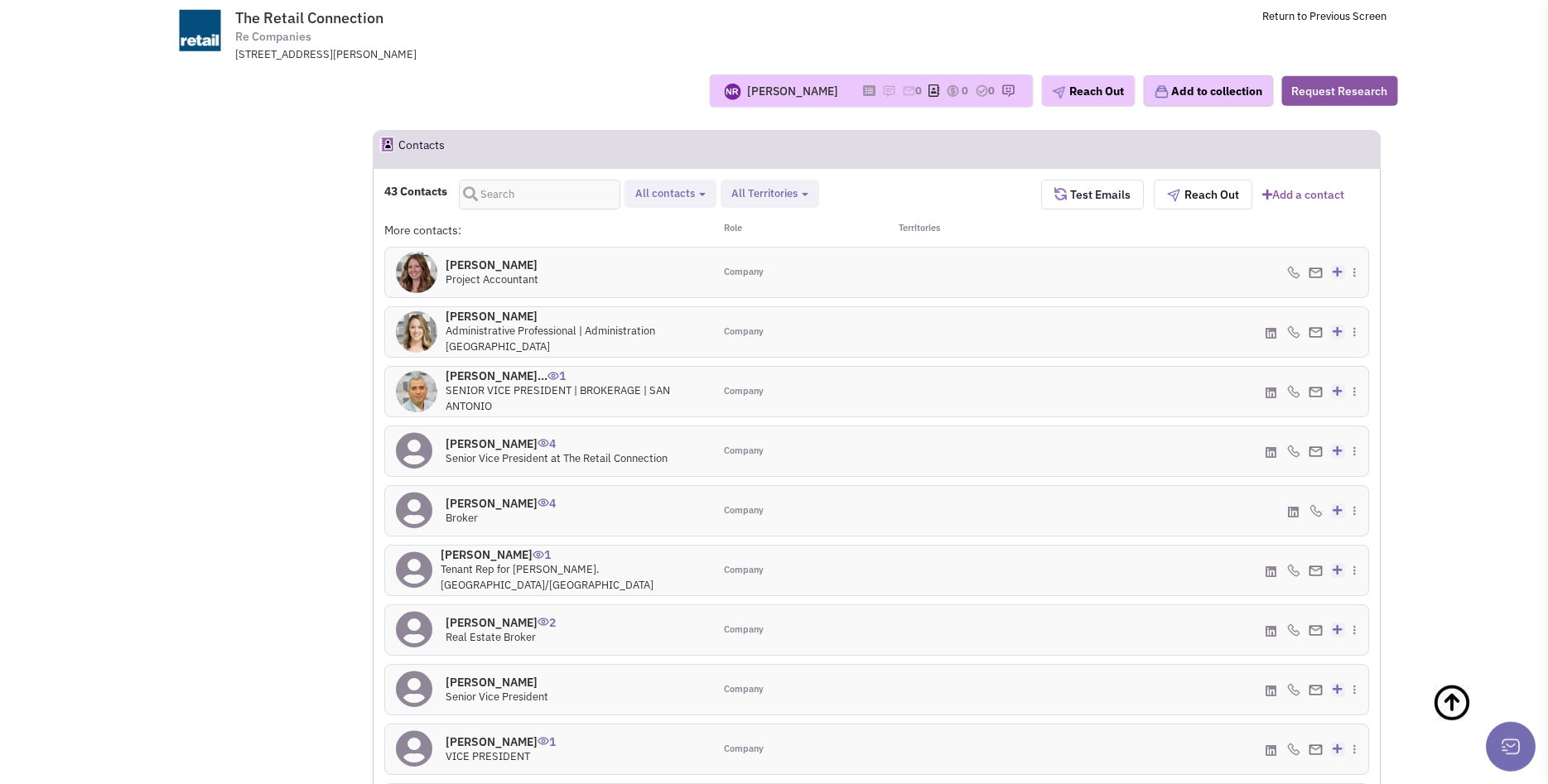
scroll to position [676, 0]
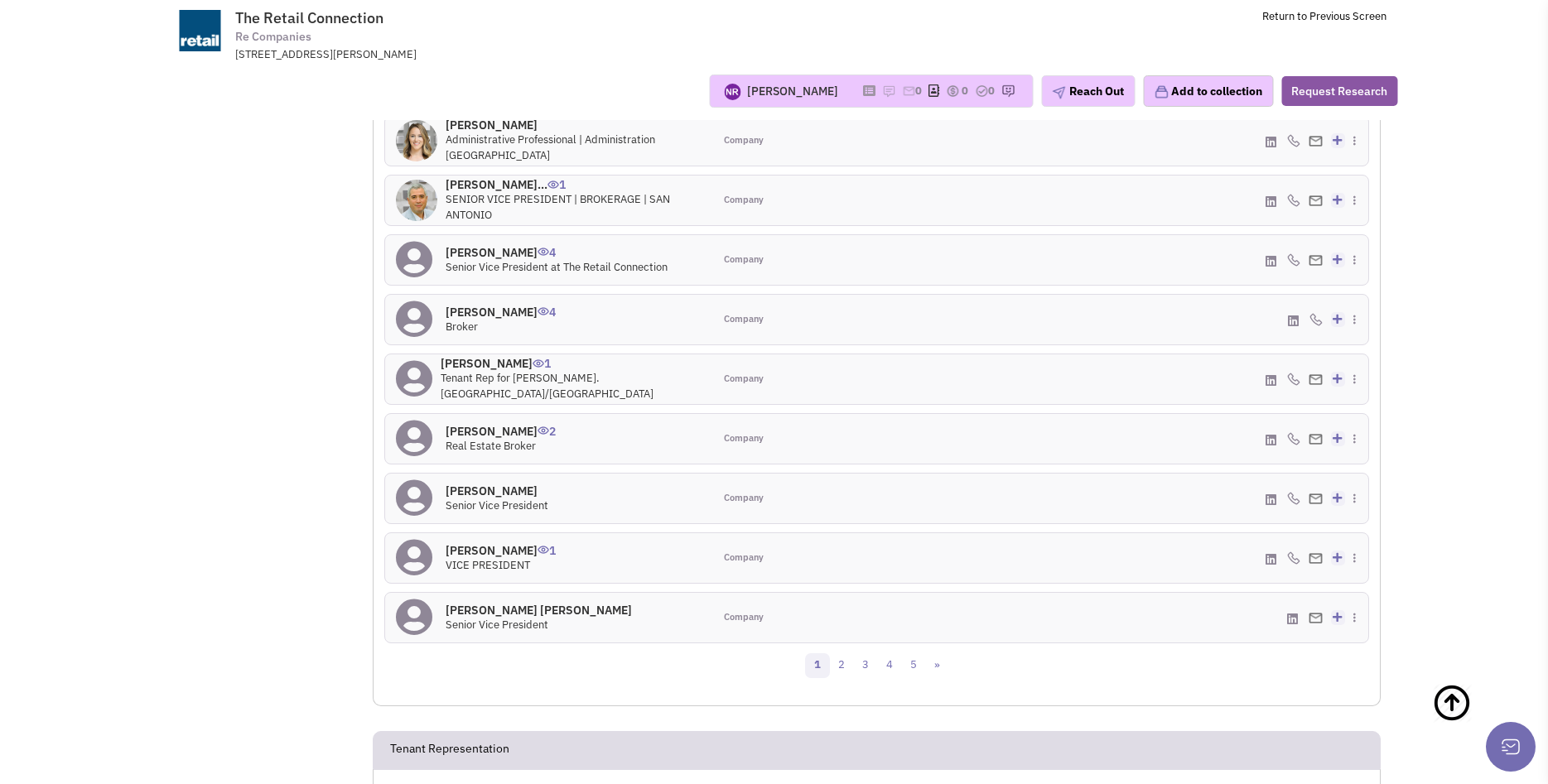
select select
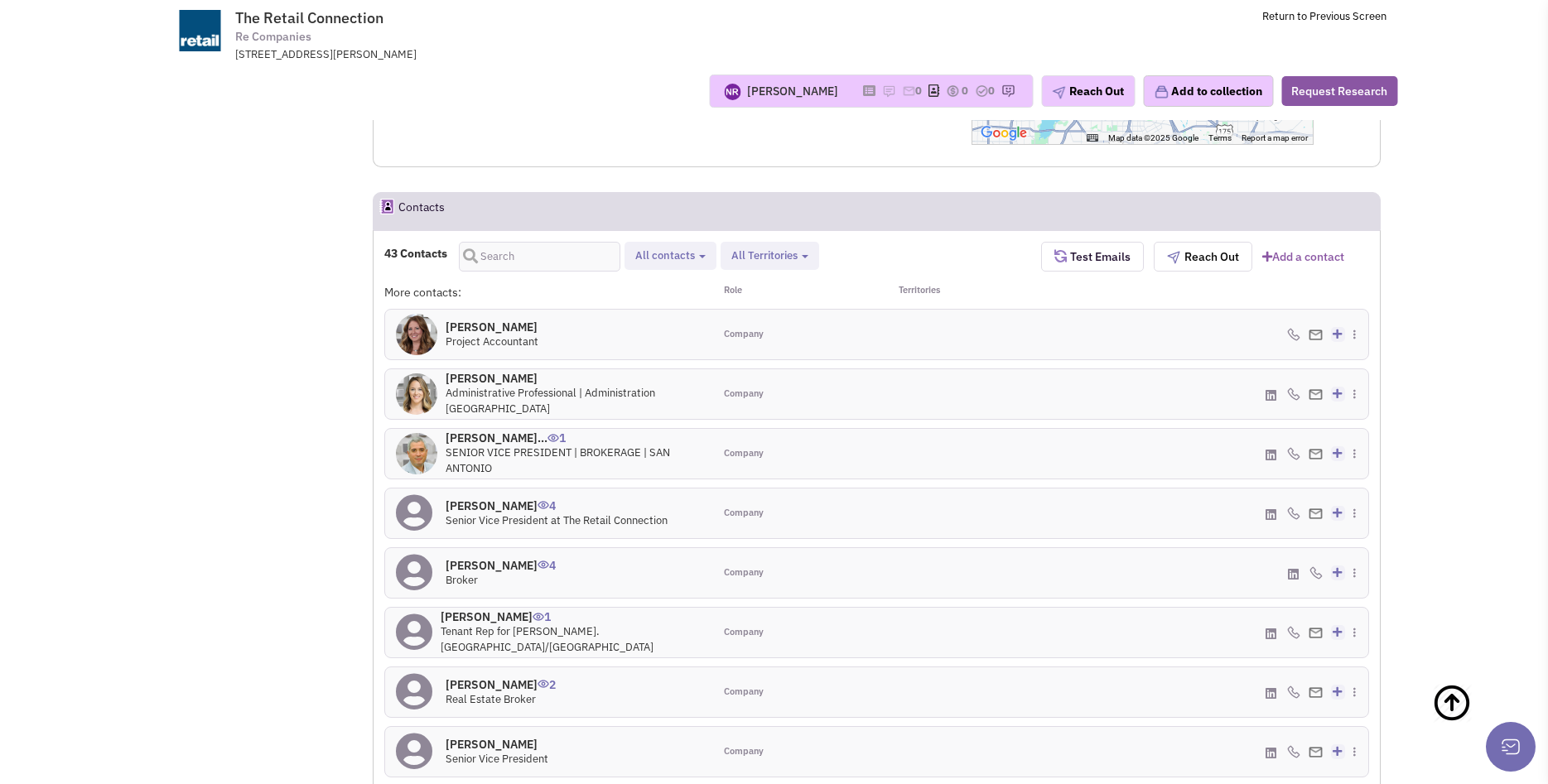
scroll to position [0, 0]
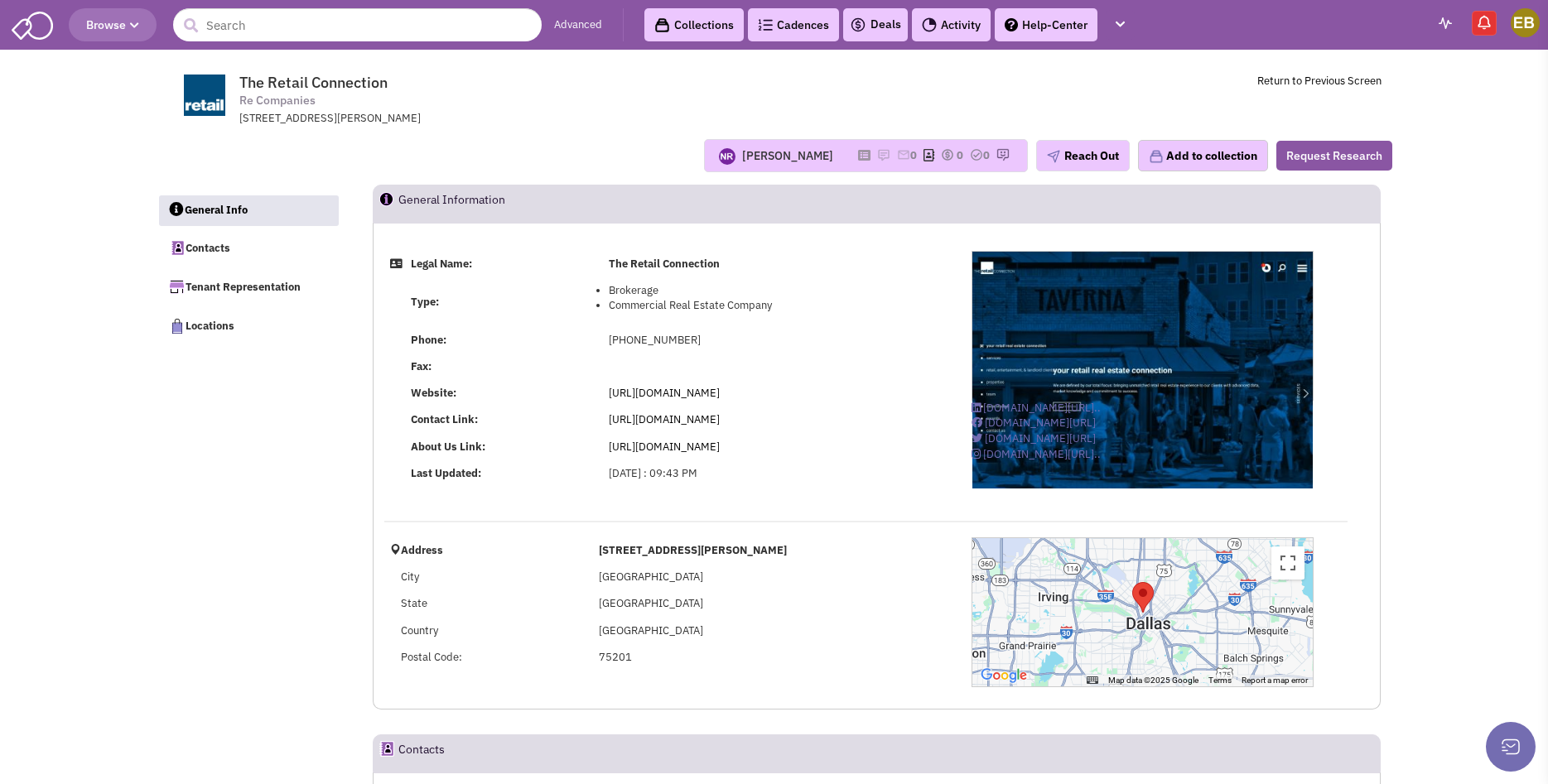
click at [699, 116] on td "The Retail Connection Re Companies 2525 McKinnon Street, Suite 700, Dallas, TX,…" at bounding box center [819, 95] width 1124 height 62
drag, startPoint x: 805, startPoint y: 476, endPoint x: 599, endPoint y: 280, distance: 284.3
click at [599, 280] on tbody "Legal Name: The Retail Connection Type: Brokerage Commercial Real Estate Compan…" at bounding box center [666, 369] width 565 height 236
click at [450, 300] on td "Type:" at bounding box center [504, 302] width 198 height 50
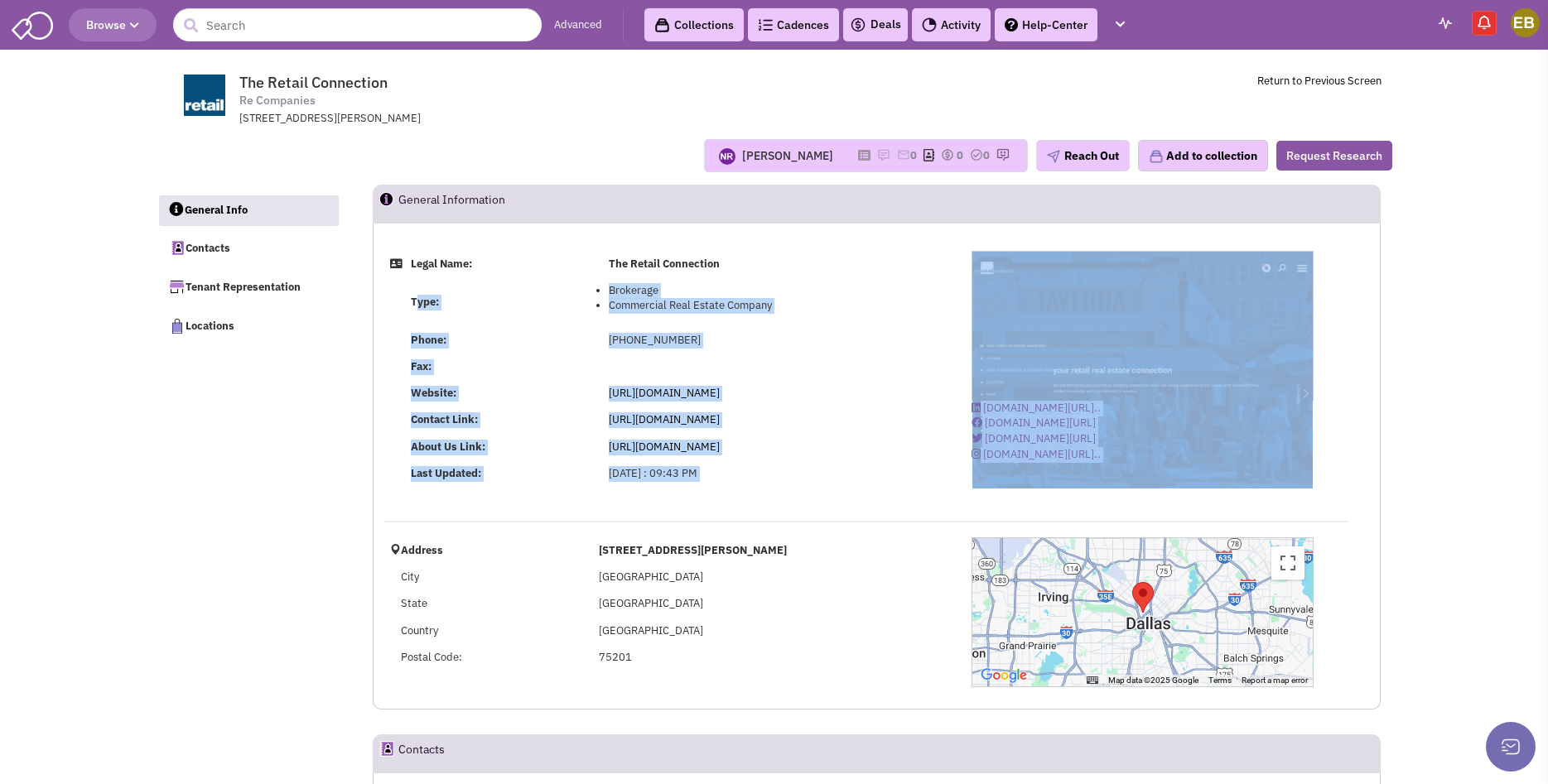
drag, startPoint x: 409, startPoint y: 307, endPoint x: 794, endPoint y: 487, distance: 425.0
click at [788, 490] on div "Legal Name: The Retail Connection Type: Brokerage Commercial Real Estate Compan…" at bounding box center [877, 374] width 1006 height 247
click at [852, 436] on td "https://theretailconnection.net/" at bounding box center [776, 447] width 347 height 26
